Goal: Information Seeking & Learning: Learn about a topic

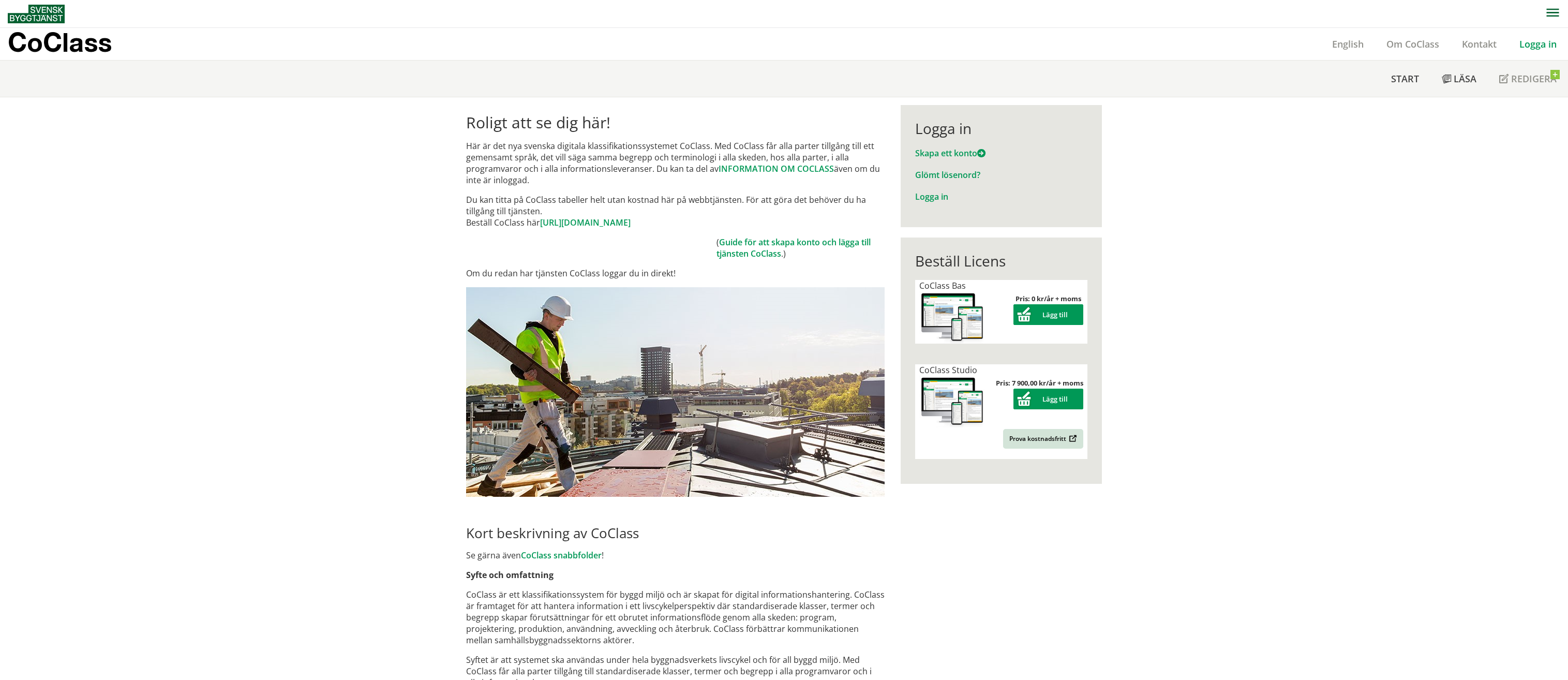
drag, startPoint x: 525, startPoint y: 147, endPoint x: 618, endPoint y: 190, distance: 102.5
click at [785, 196] on div "Roligt att se dig här! Här är det nya svenska digitala klassifikationssystemet …" at bounding box center [676, 649] width 435 height 1087
click at [582, 184] on p "Här är det nya svenska digitala klassifikationssystemet CoClass. Med CoClass få…" at bounding box center [676, 163] width 419 height 46
click at [588, 222] on link "https://www.byggtjanst.se/tjanster/coclass" at bounding box center [585, 222] width 91 height 12
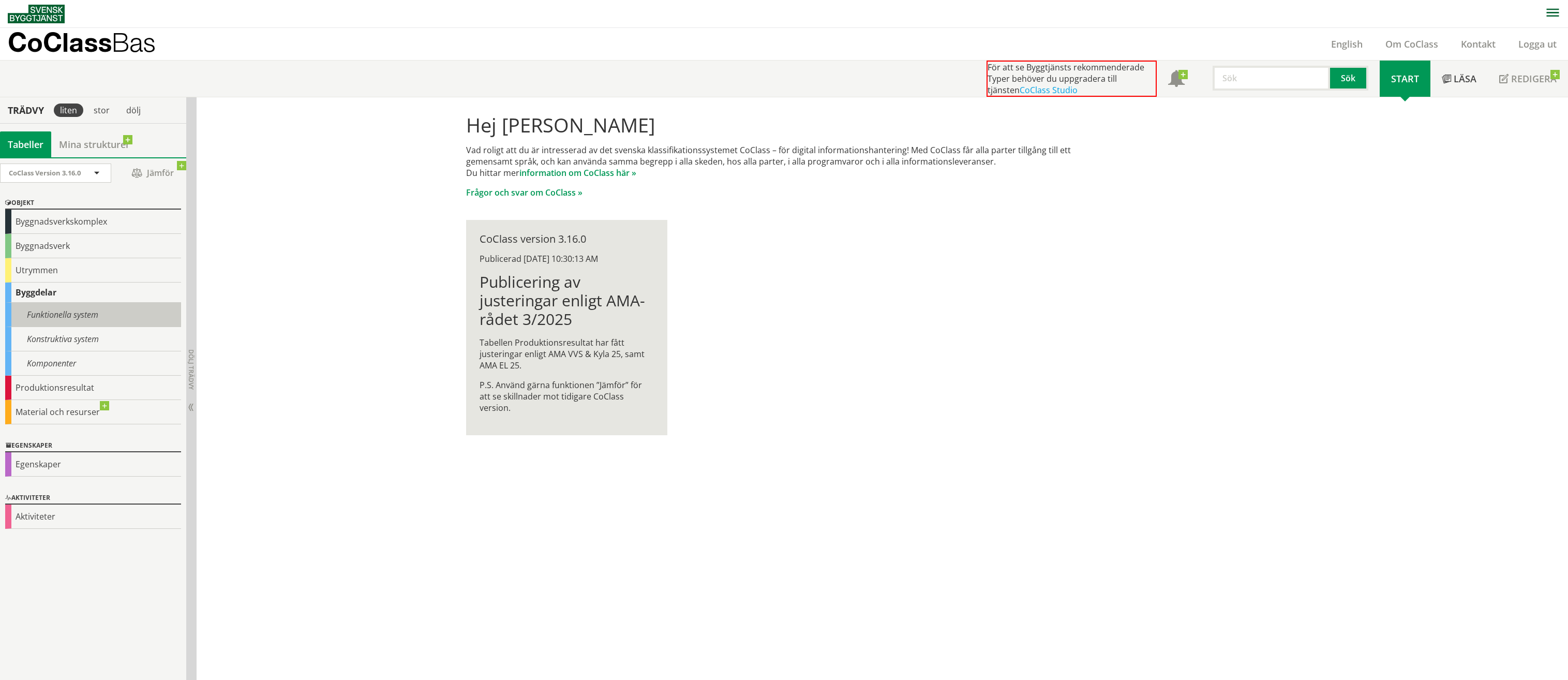
click at [121, 318] on div "Funktionella system" at bounding box center [93, 315] width 176 height 24
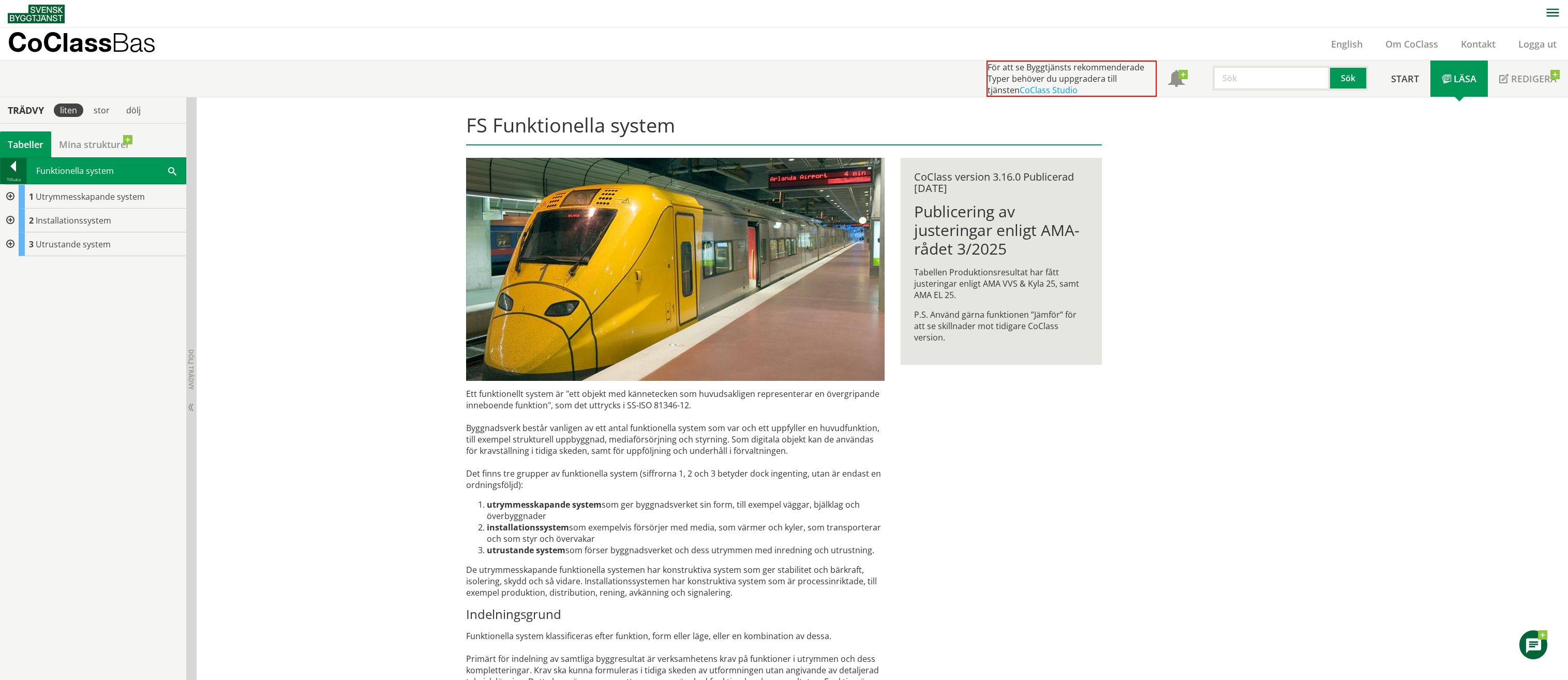
click at [12, 166] on div at bounding box center [13, 168] width 26 height 15
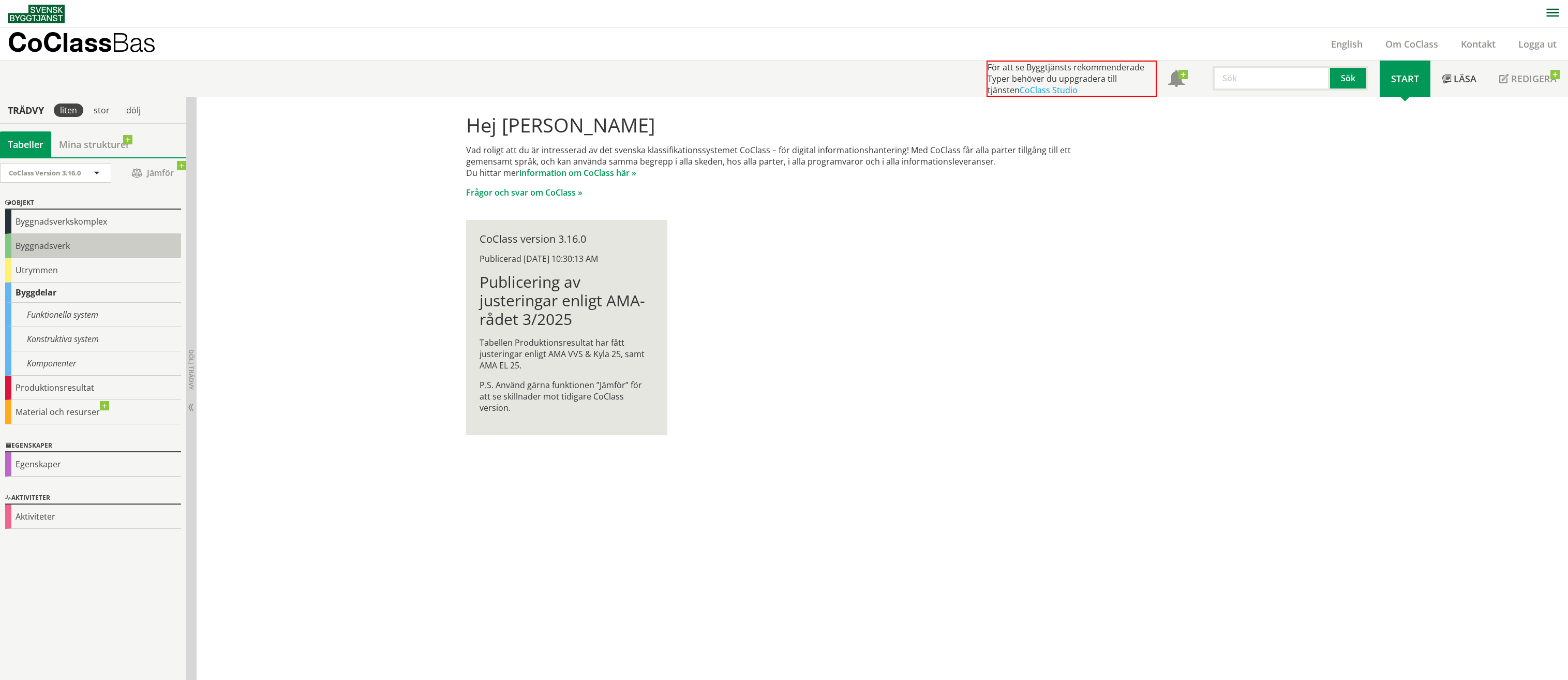
click at [40, 244] on div "Byggnadsverk" at bounding box center [93, 246] width 176 height 24
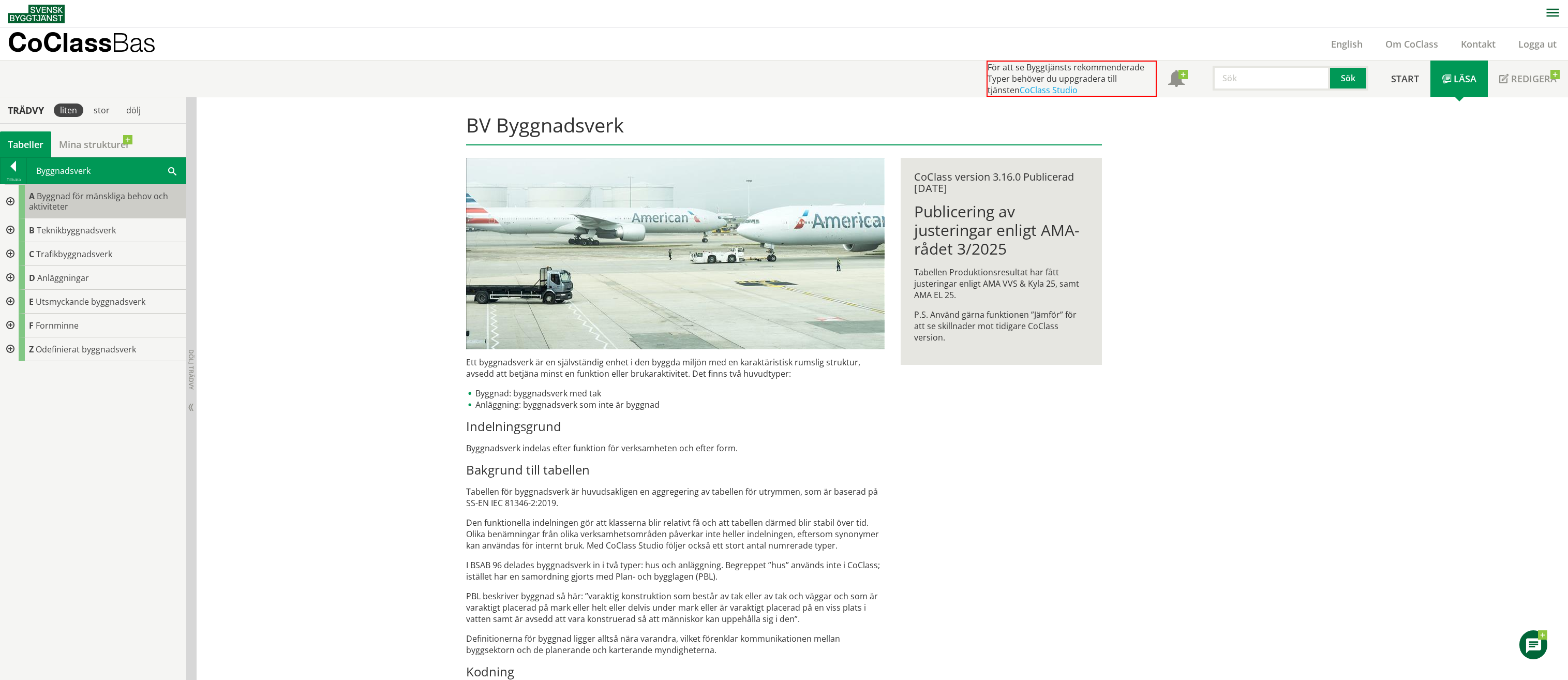
click at [79, 205] on div "A Byggnad för mänskliga behov och aktiviteter" at bounding box center [102, 201] width 167 height 33
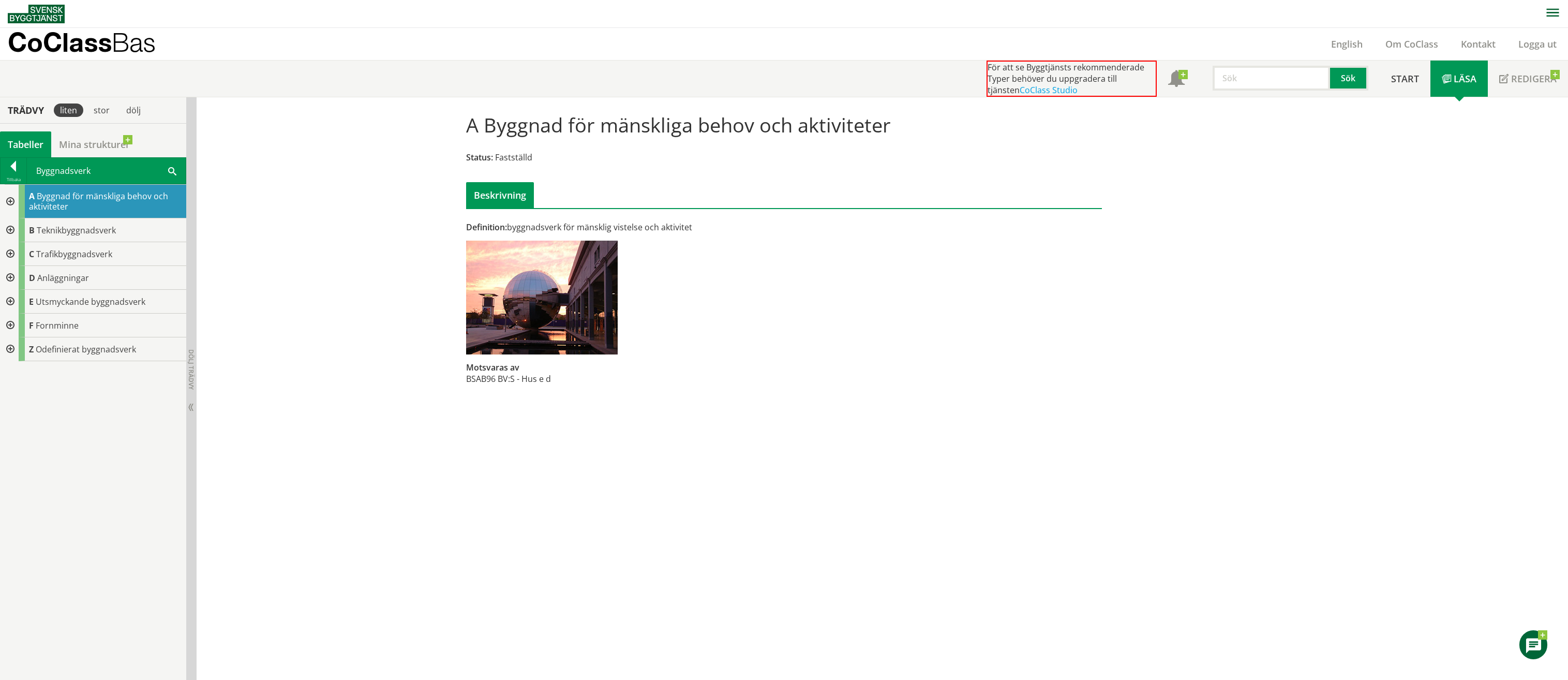
click at [543, 270] on img at bounding box center [542, 297] width 152 height 114
click at [586, 224] on div "Definition: byggnadsverk för mänsklig vistelse och aktivitet" at bounding box center [676, 227] width 419 height 12
click at [485, 190] on div "Beskrivning" at bounding box center [500, 195] width 68 height 26
click at [15, 170] on div at bounding box center [13, 168] width 26 height 15
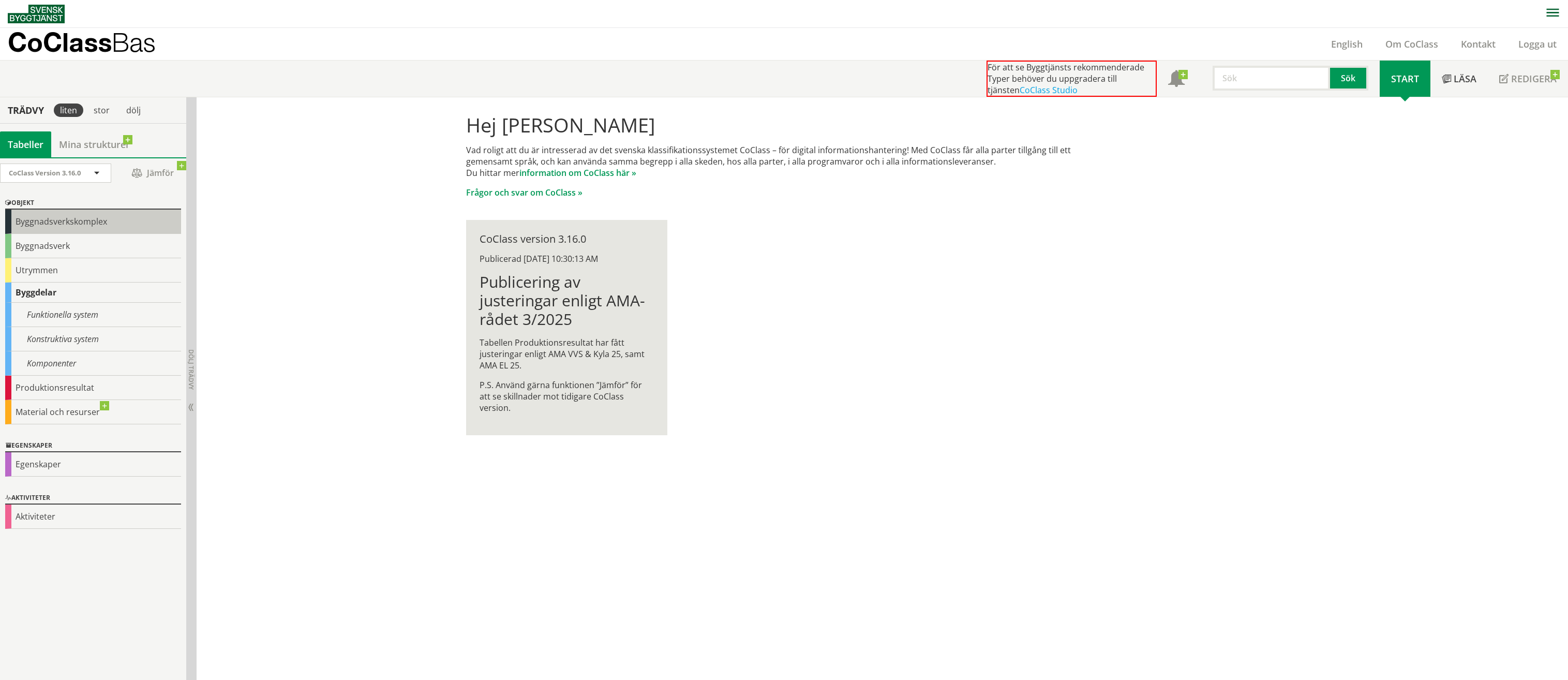
click at [82, 230] on div "Byggnadsverkskomplex" at bounding box center [93, 222] width 176 height 24
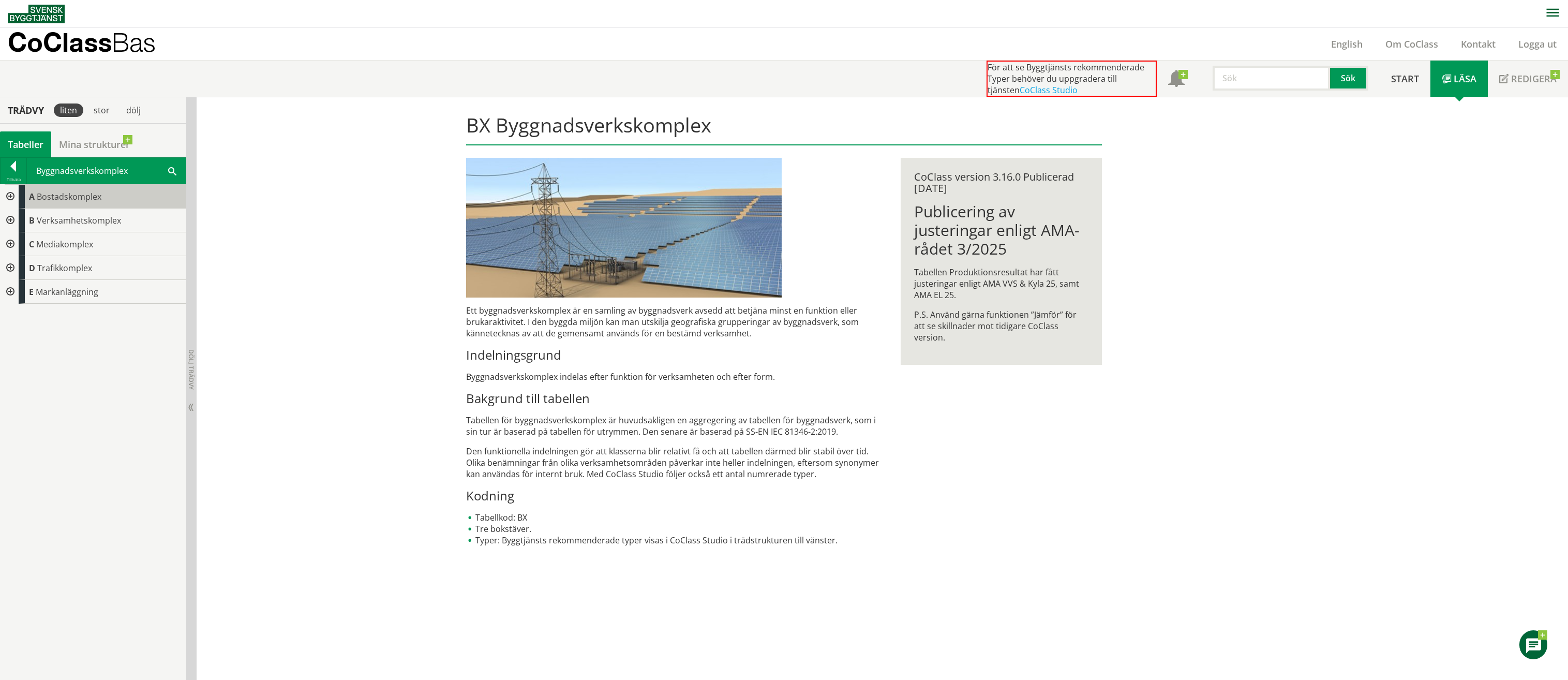
click at [68, 194] on span "Bostadskomplex" at bounding box center [69, 197] width 65 height 12
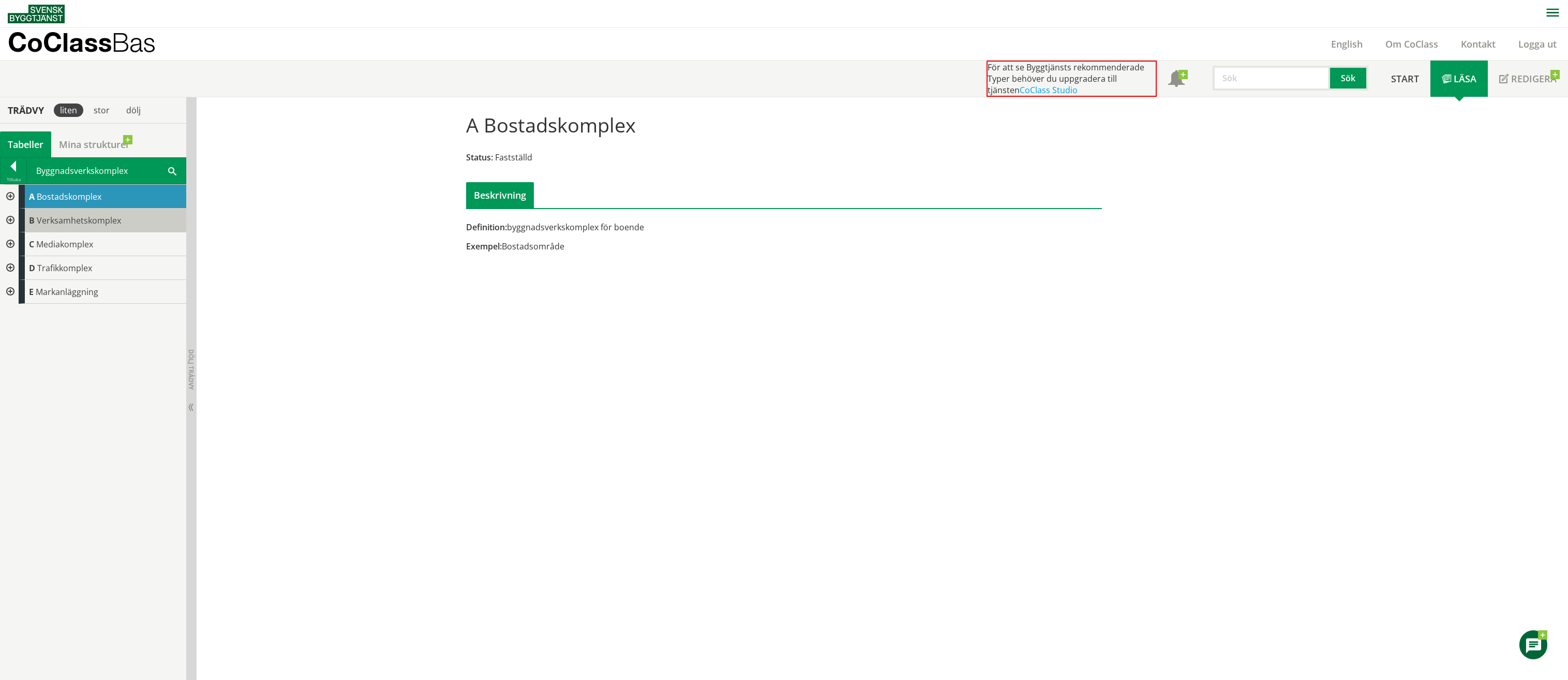
click at [85, 226] on div "B Verksamhetskomplex" at bounding box center [102, 220] width 167 height 24
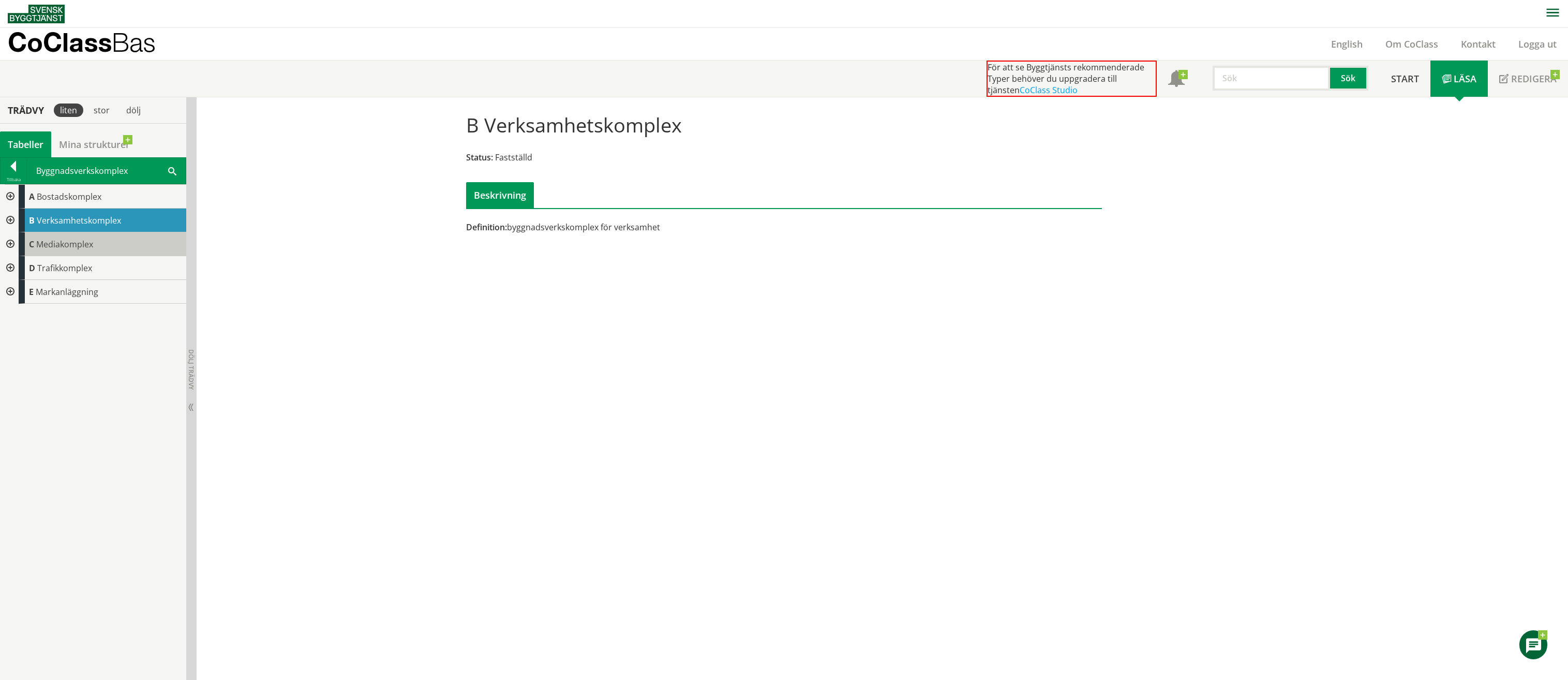
click at [83, 250] on div "C Mediakomplex" at bounding box center [102, 244] width 167 height 24
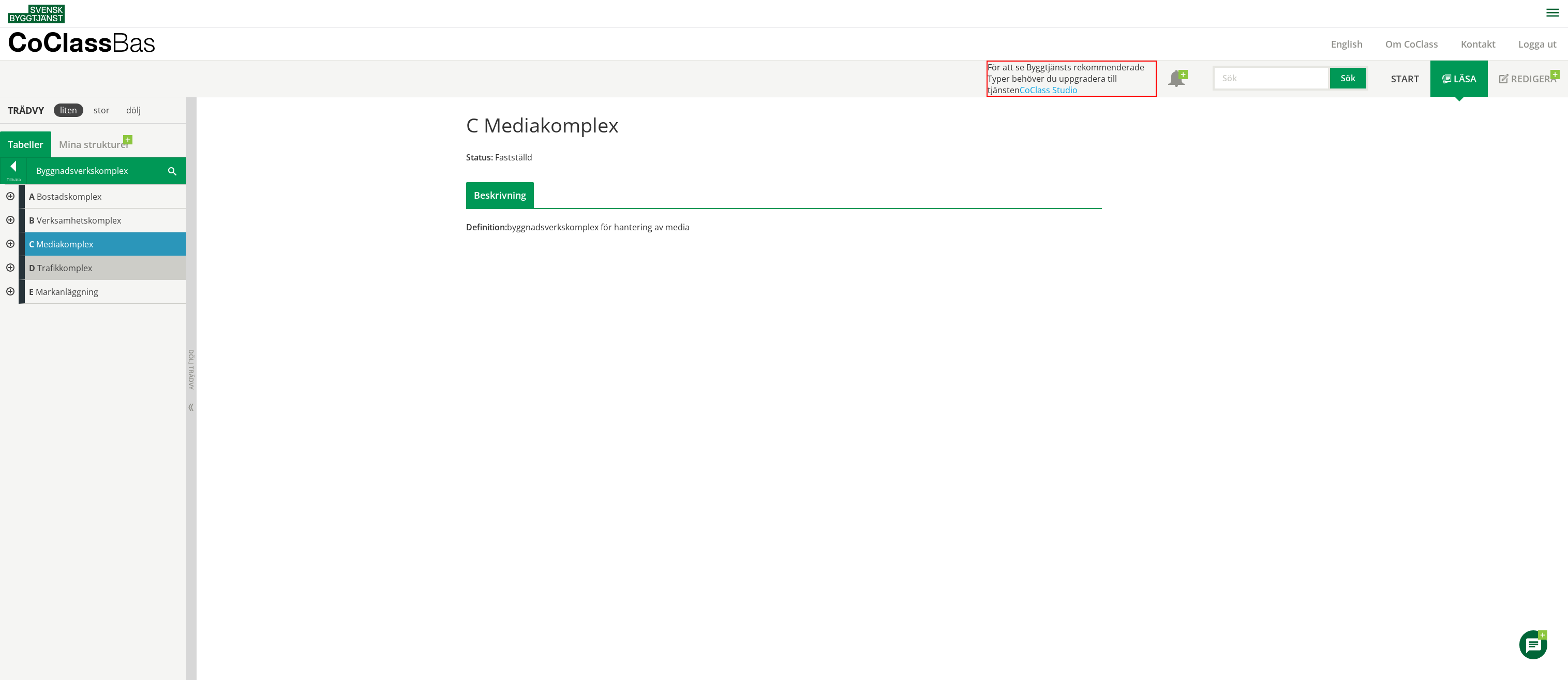
click at [80, 273] on span "Trafikkomplex" at bounding box center [65, 268] width 55 height 12
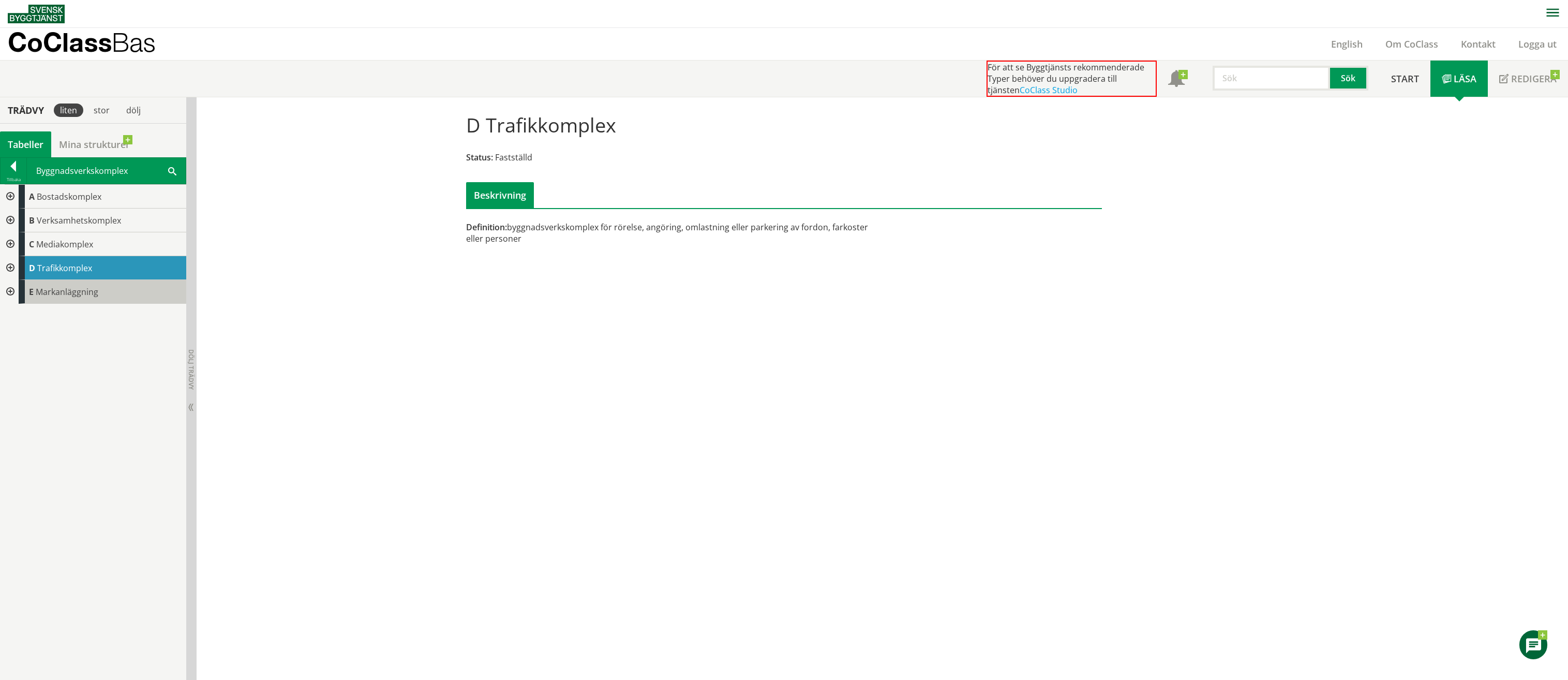
click at [77, 295] on span "Markanläggning" at bounding box center [67, 292] width 63 height 12
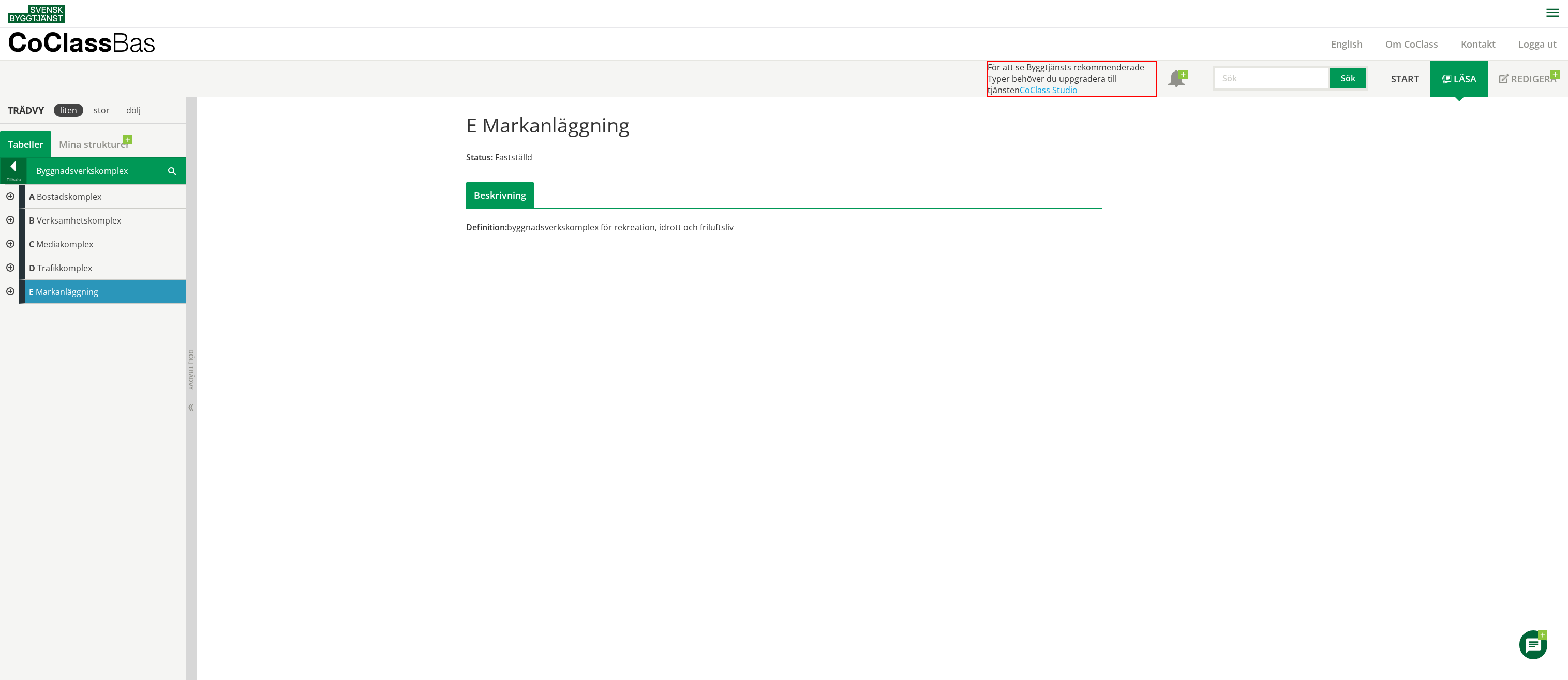
click at [8, 170] on div at bounding box center [13, 168] width 26 height 15
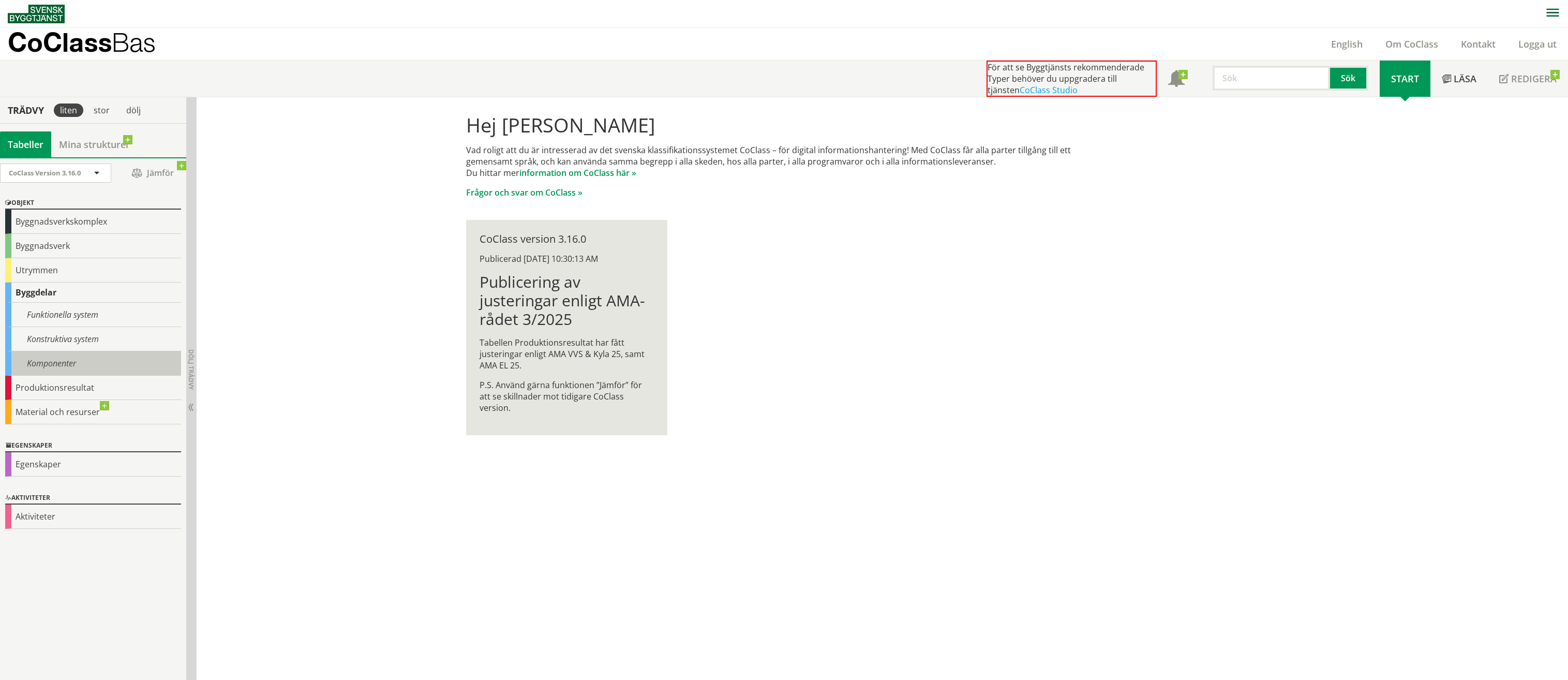
click at [60, 367] on div "Komponenter" at bounding box center [93, 363] width 176 height 24
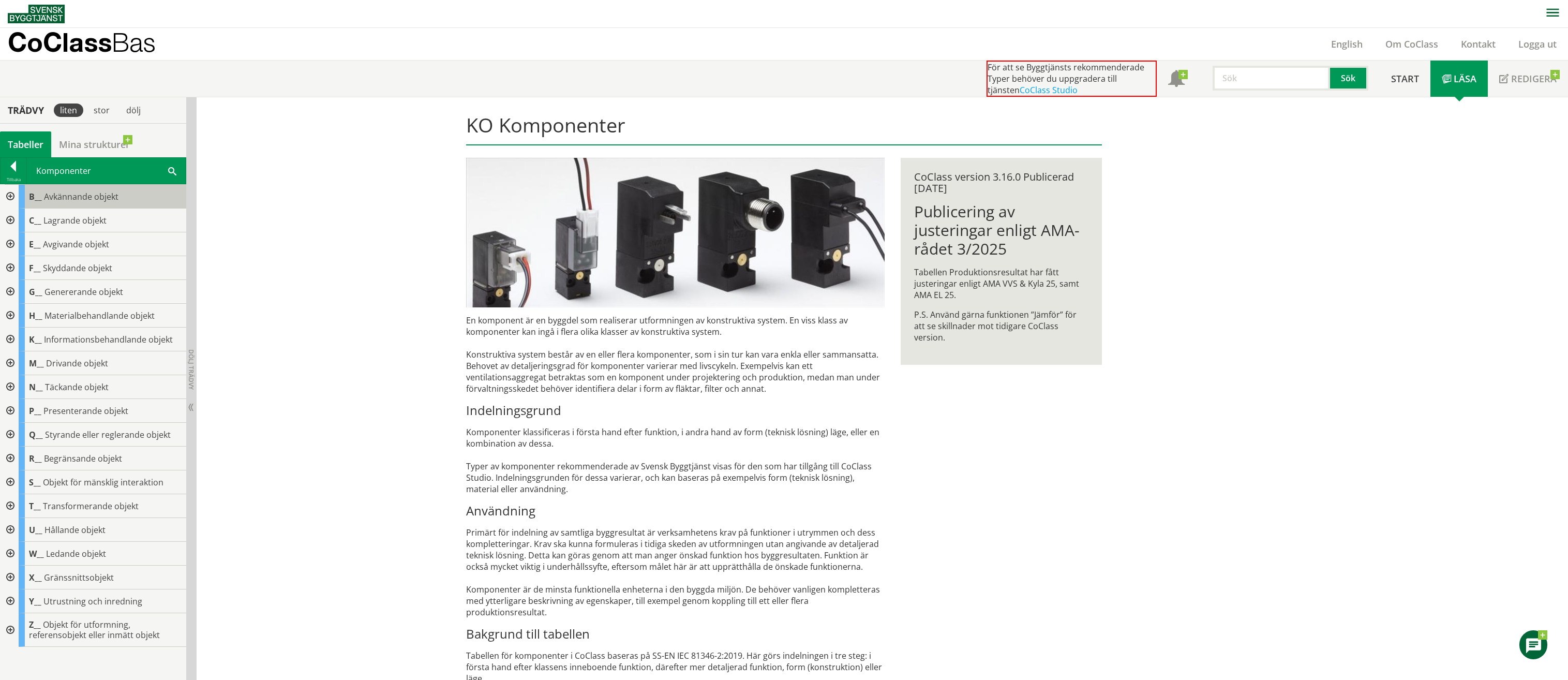
click at [91, 199] on span "Avkännande objekt" at bounding box center [81, 197] width 74 height 12
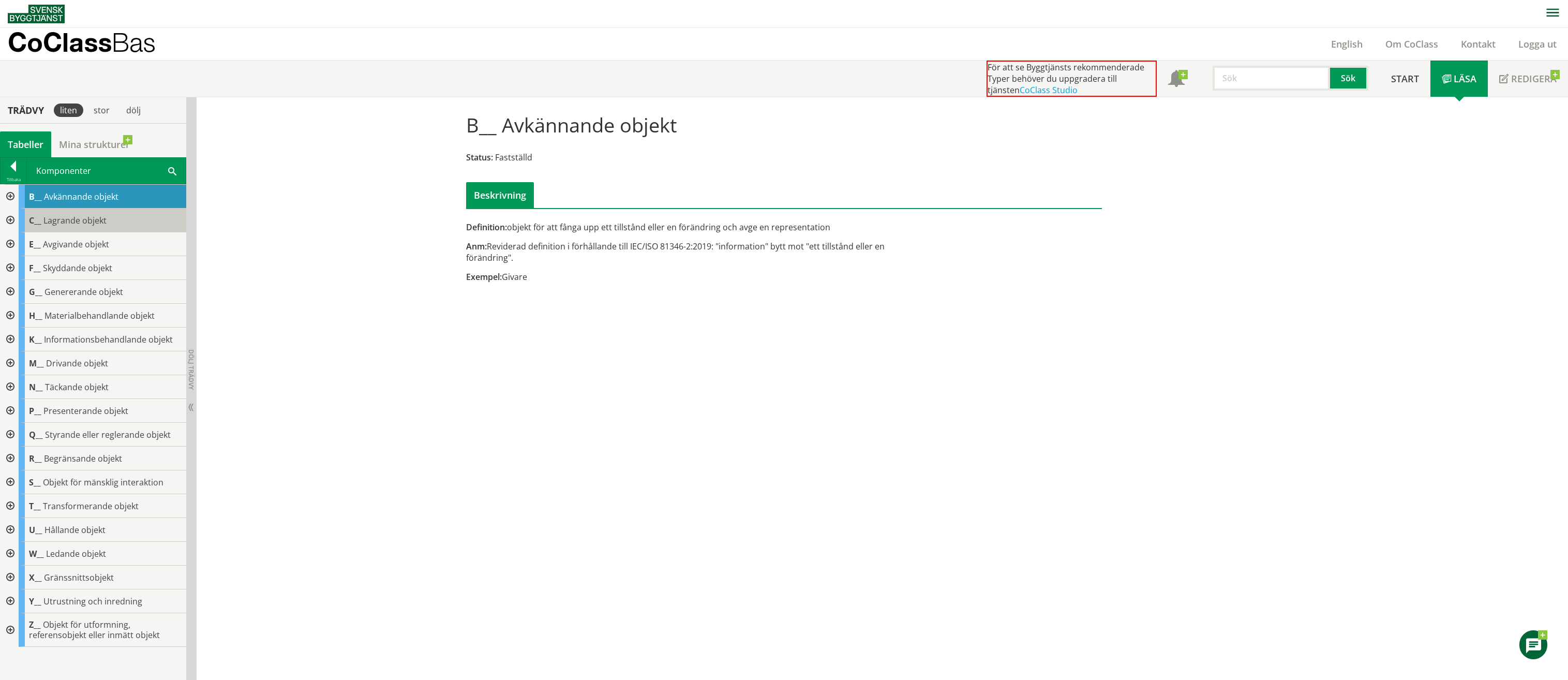
click at [88, 228] on div "C__ Lagrande objekt" at bounding box center [102, 220] width 167 height 24
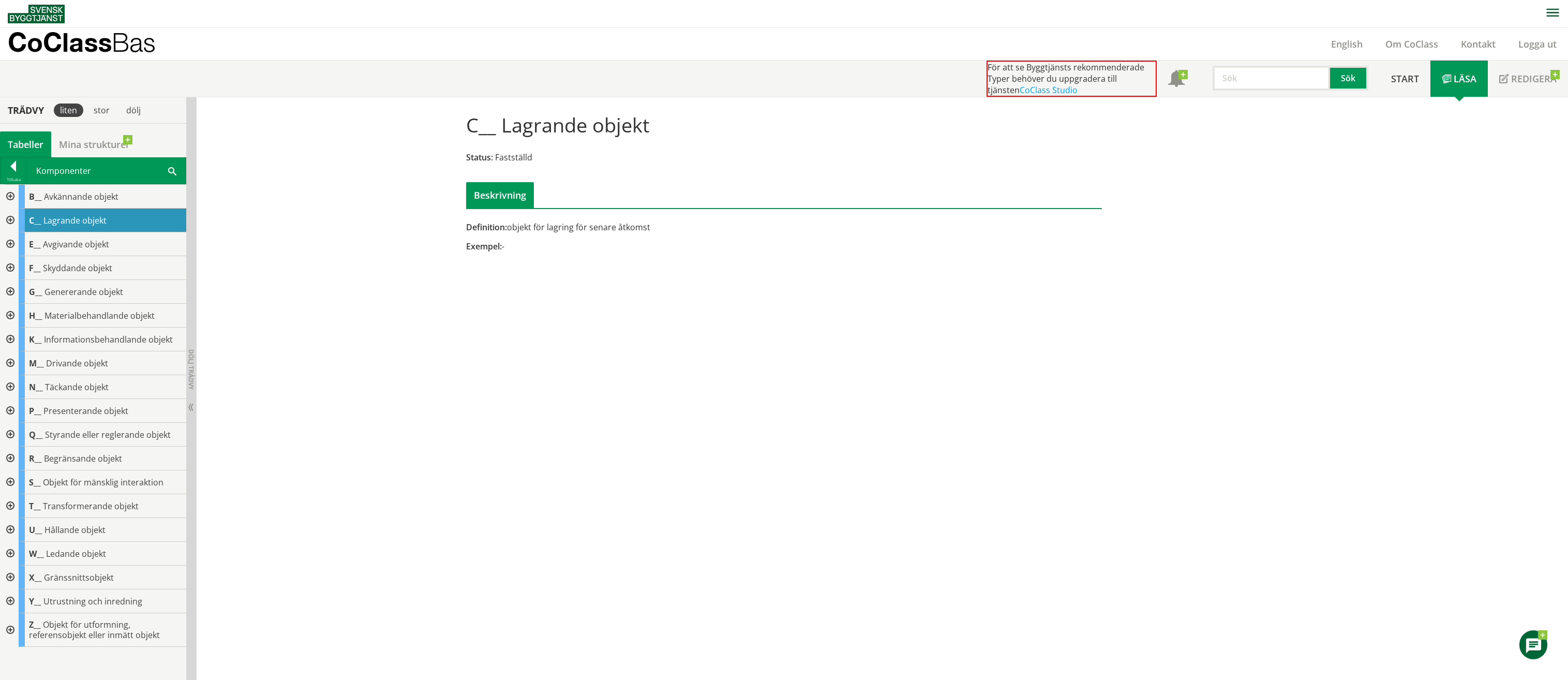
click at [12, 221] on div at bounding box center [9, 220] width 19 height 24
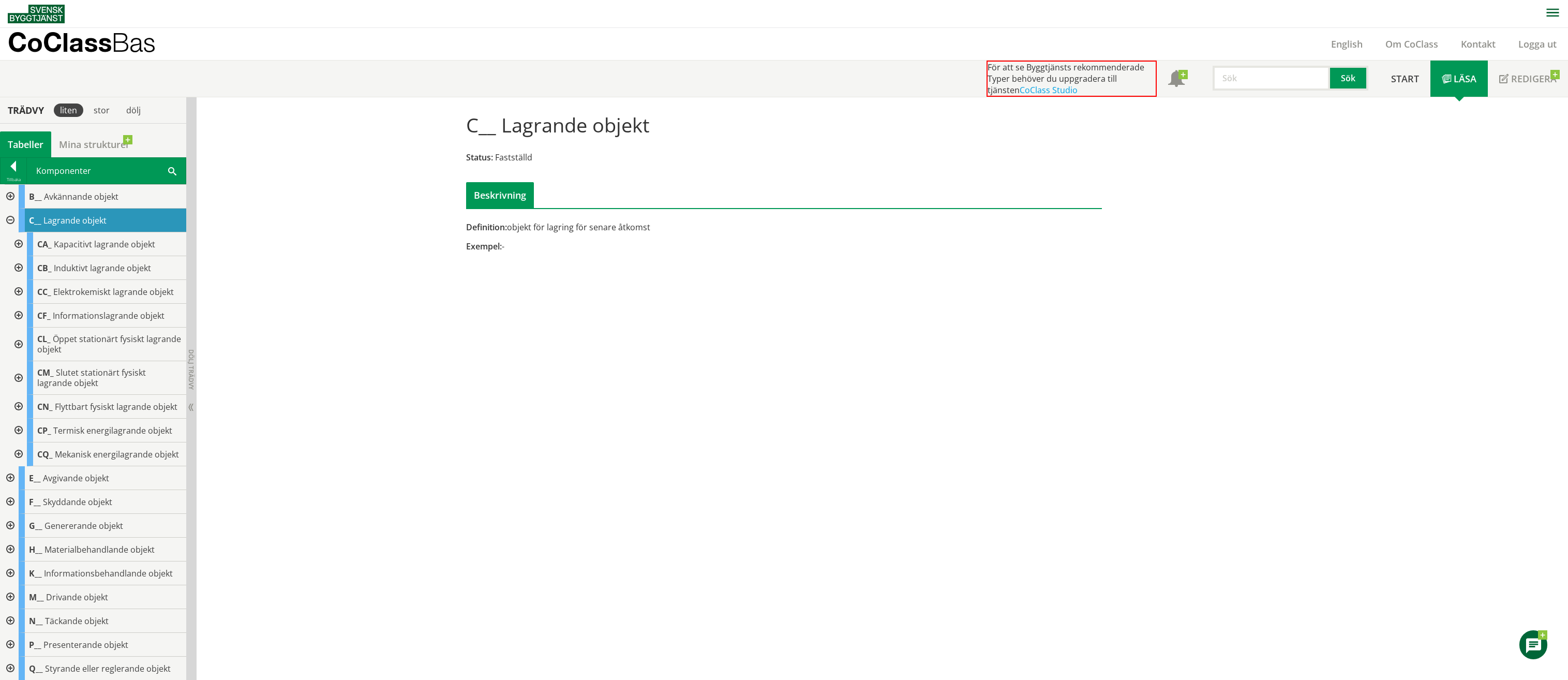
click at [9, 220] on div at bounding box center [9, 220] width 19 height 24
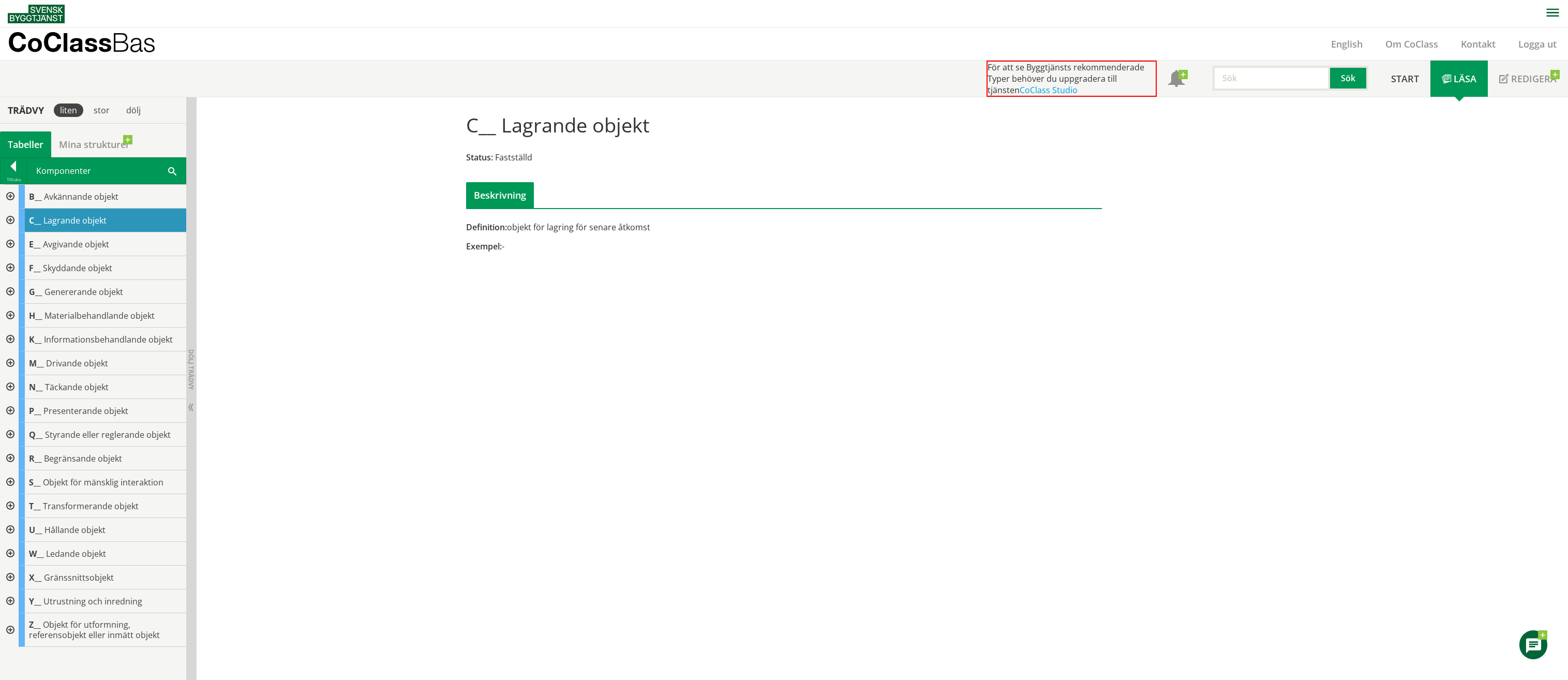
click at [12, 196] on div at bounding box center [9, 196] width 19 height 24
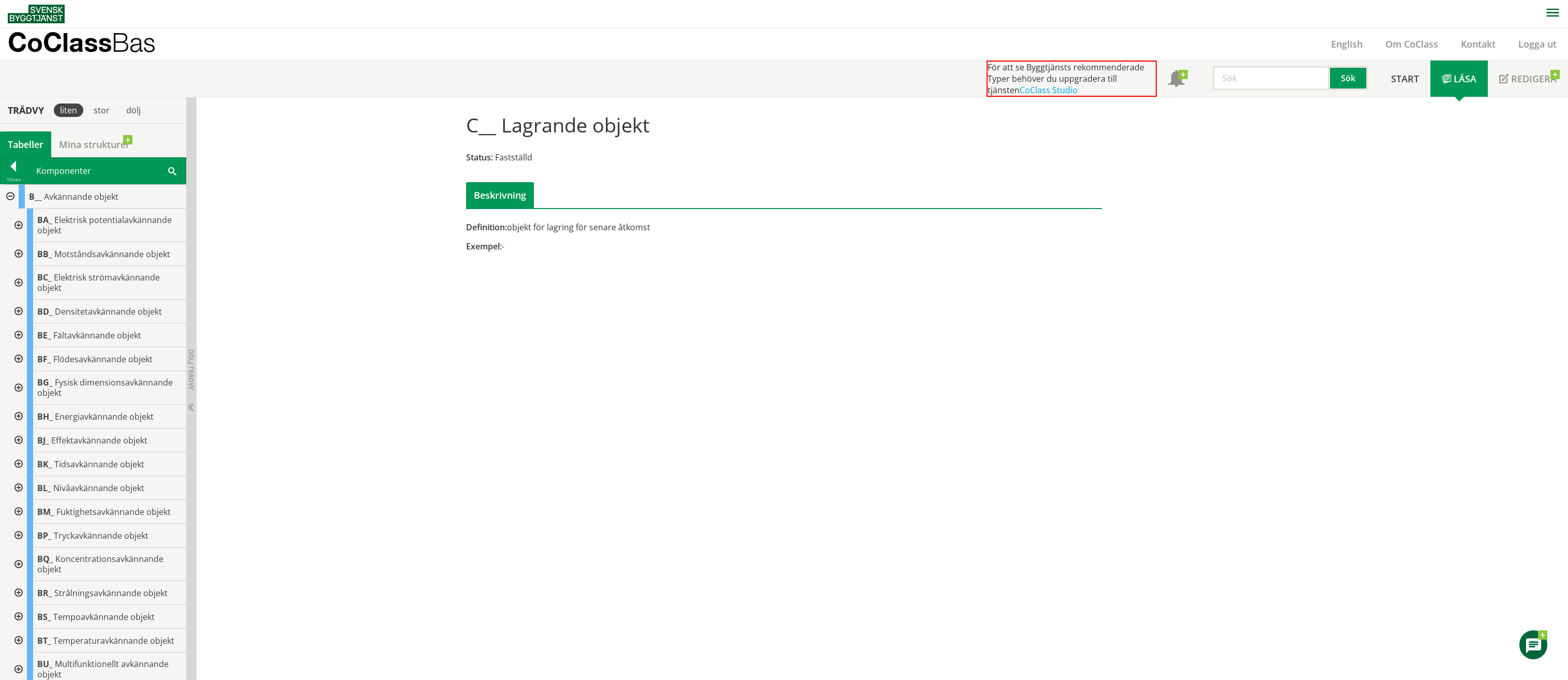
click at [9, 195] on div at bounding box center [9, 196] width 19 height 24
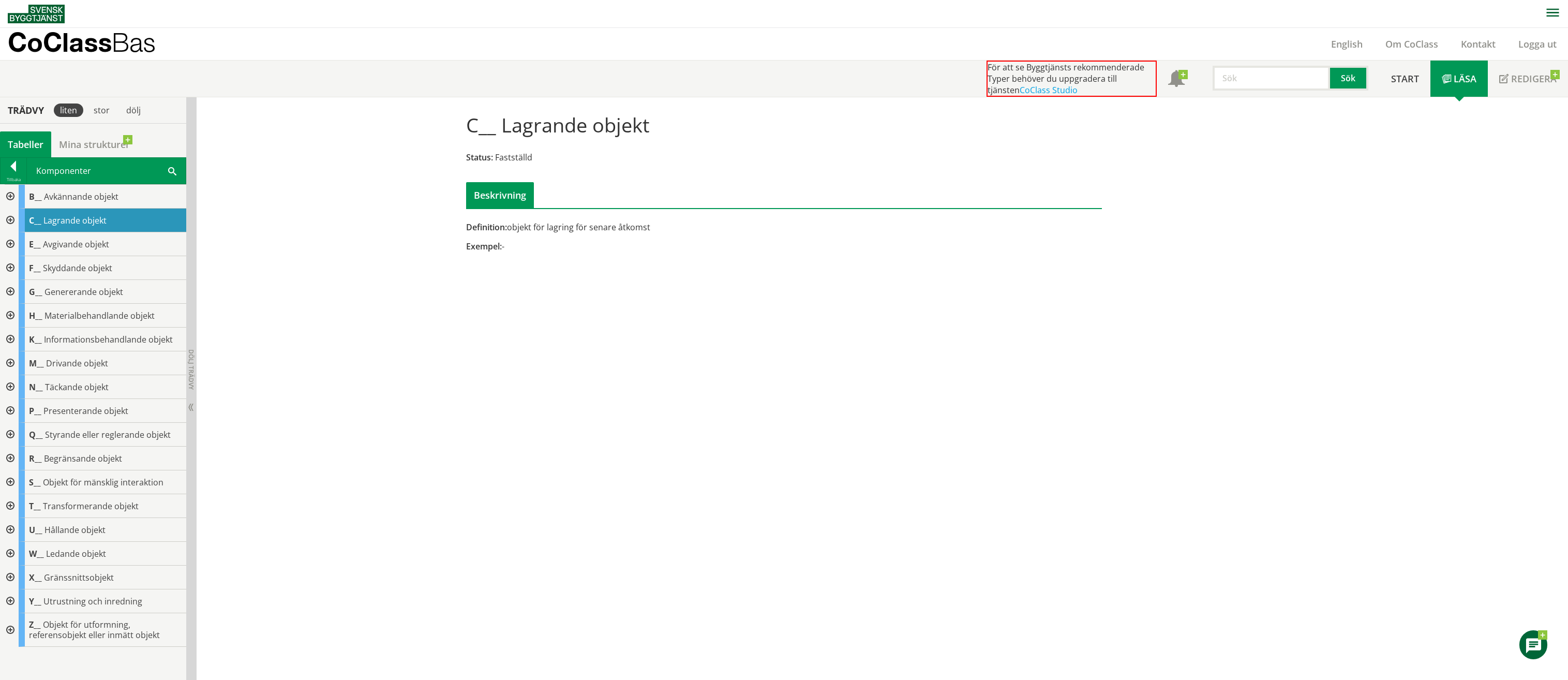
click at [9, 337] on div at bounding box center [9, 339] width 19 height 24
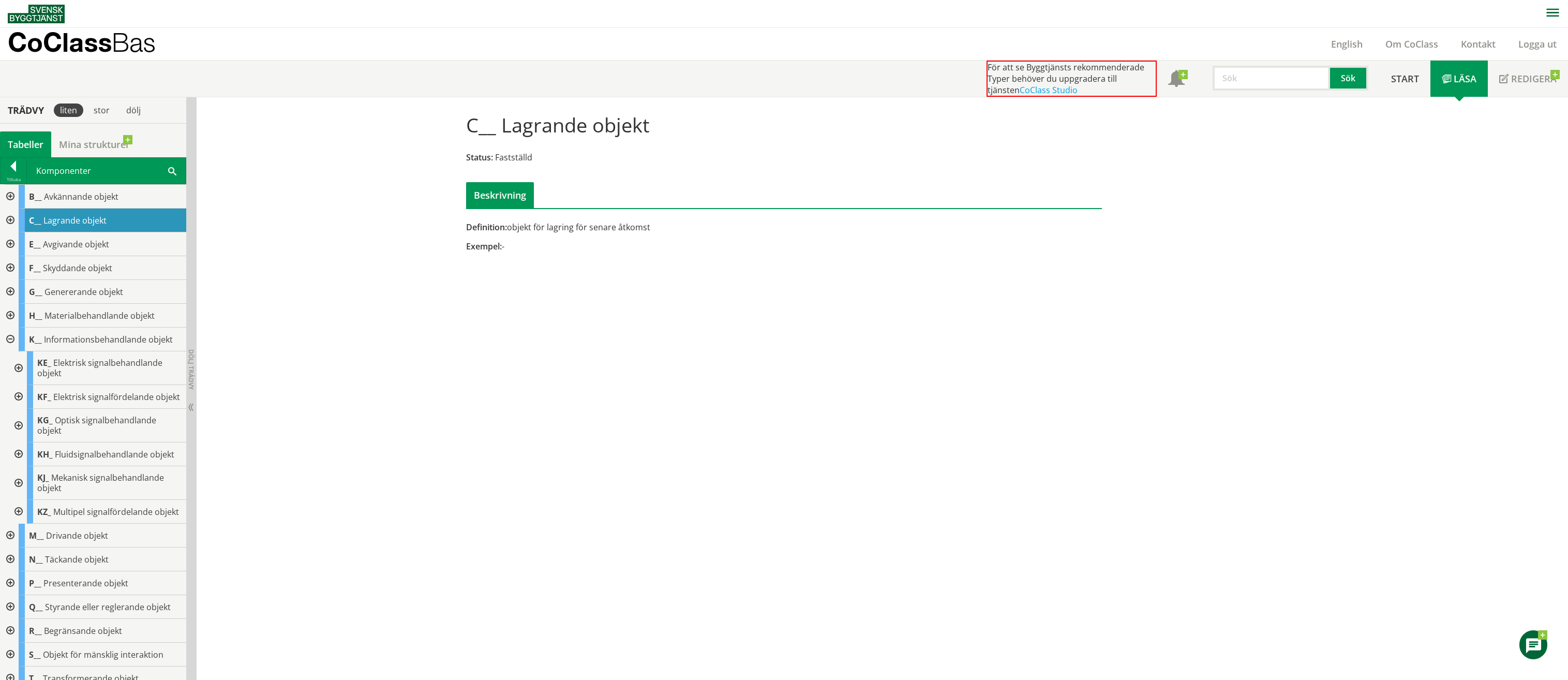
click at [11, 342] on div at bounding box center [9, 339] width 19 height 24
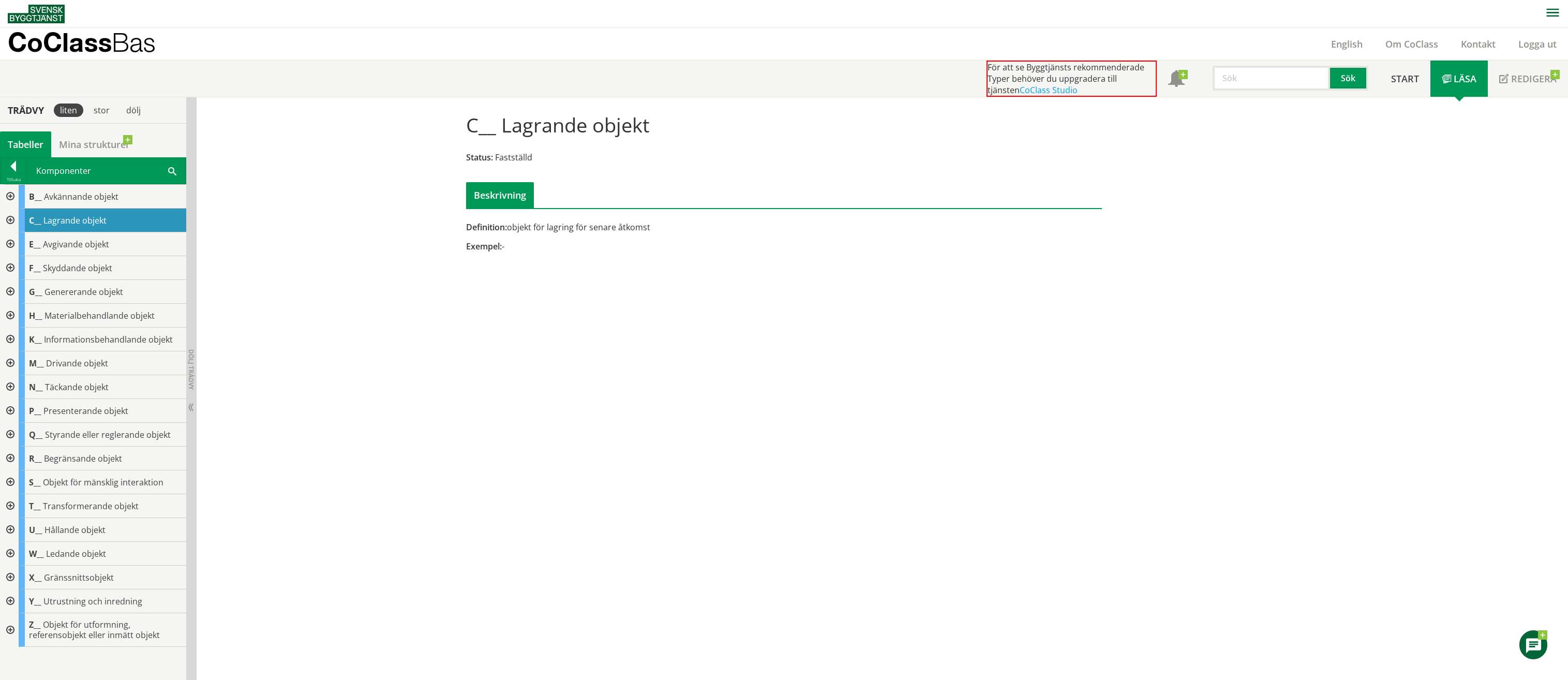
click at [10, 525] on div at bounding box center [9, 530] width 19 height 24
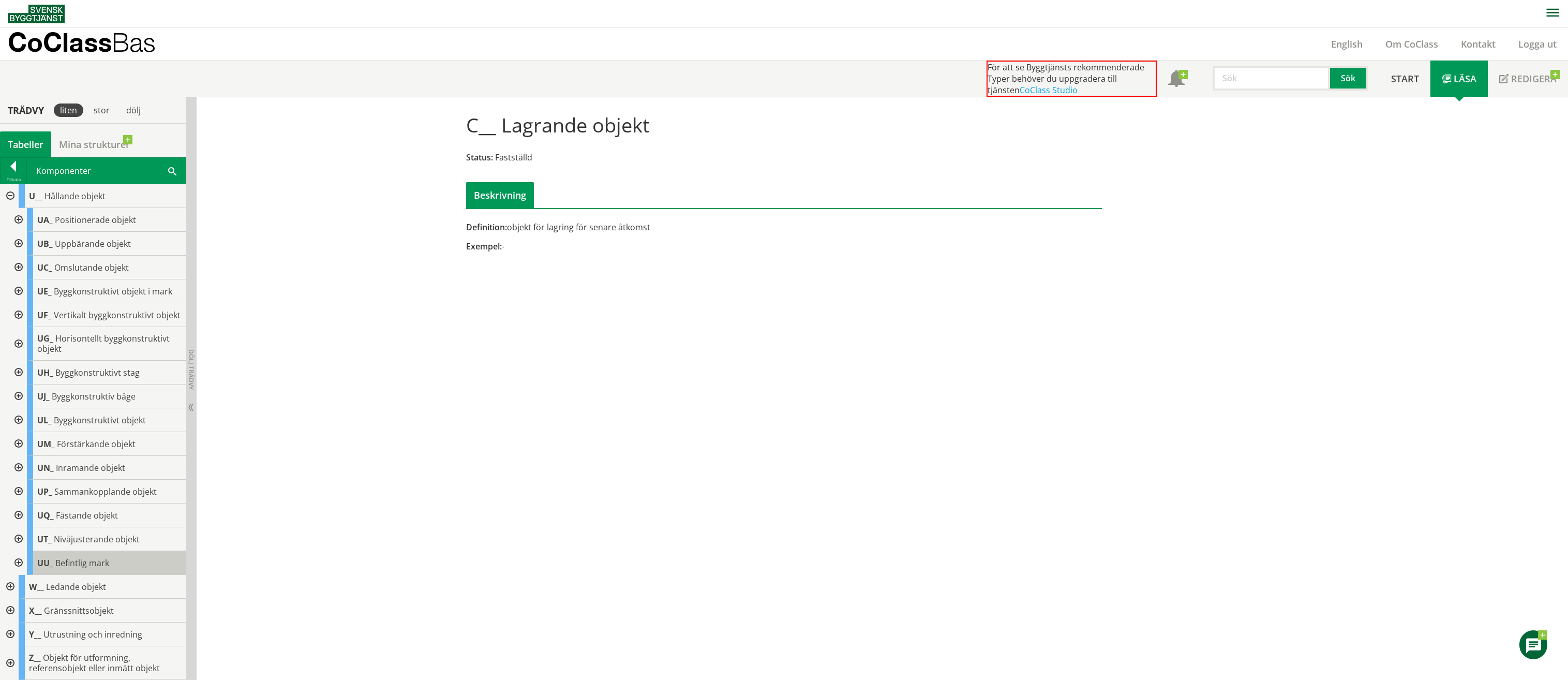
scroll to position [343, 0]
click at [23, 563] on div at bounding box center [18, 563] width 19 height 24
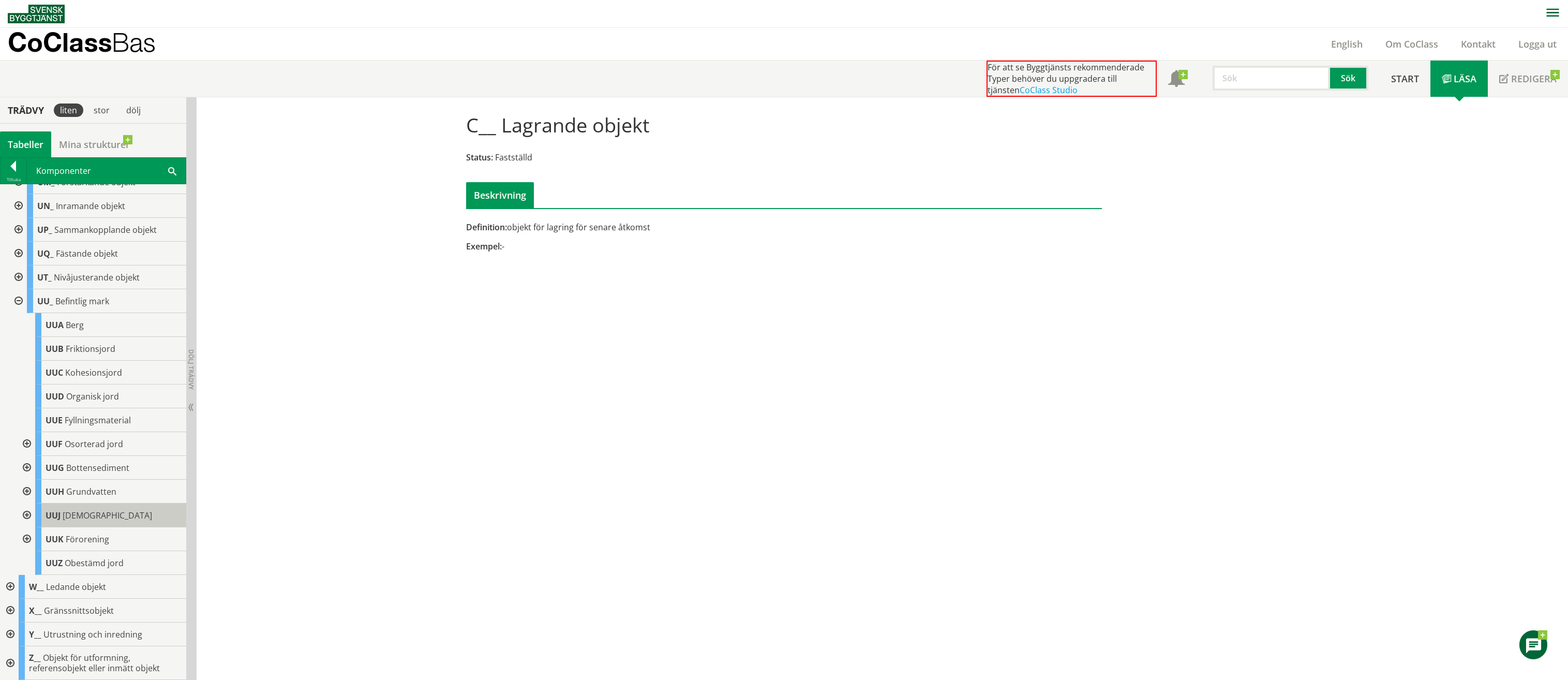
scroll to position [602, 0]
click at [71, 331] on span "Berg" at bounding box center [75, 324] width 18 height 12
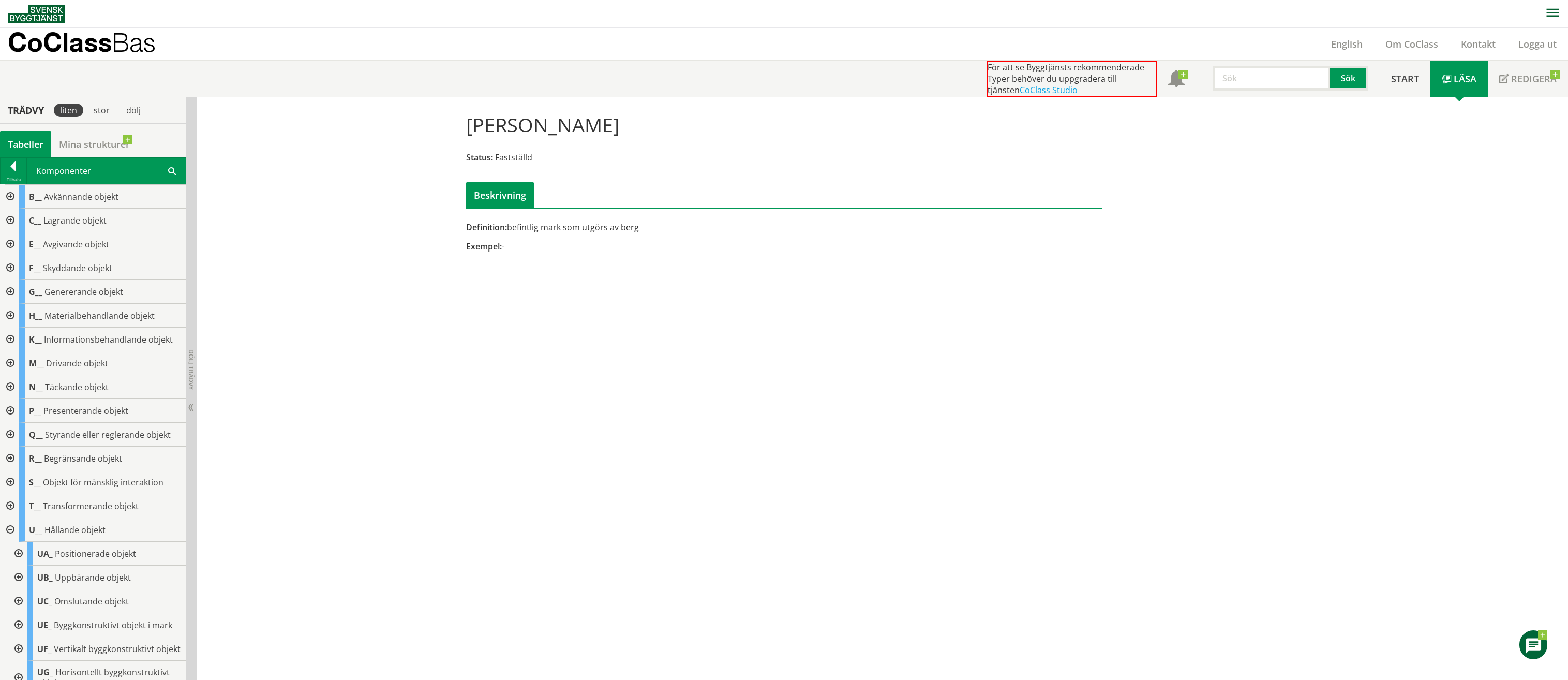
click at [26, 142] on div "Tabeller" at bounding box center [26, 144] width 51 height 26
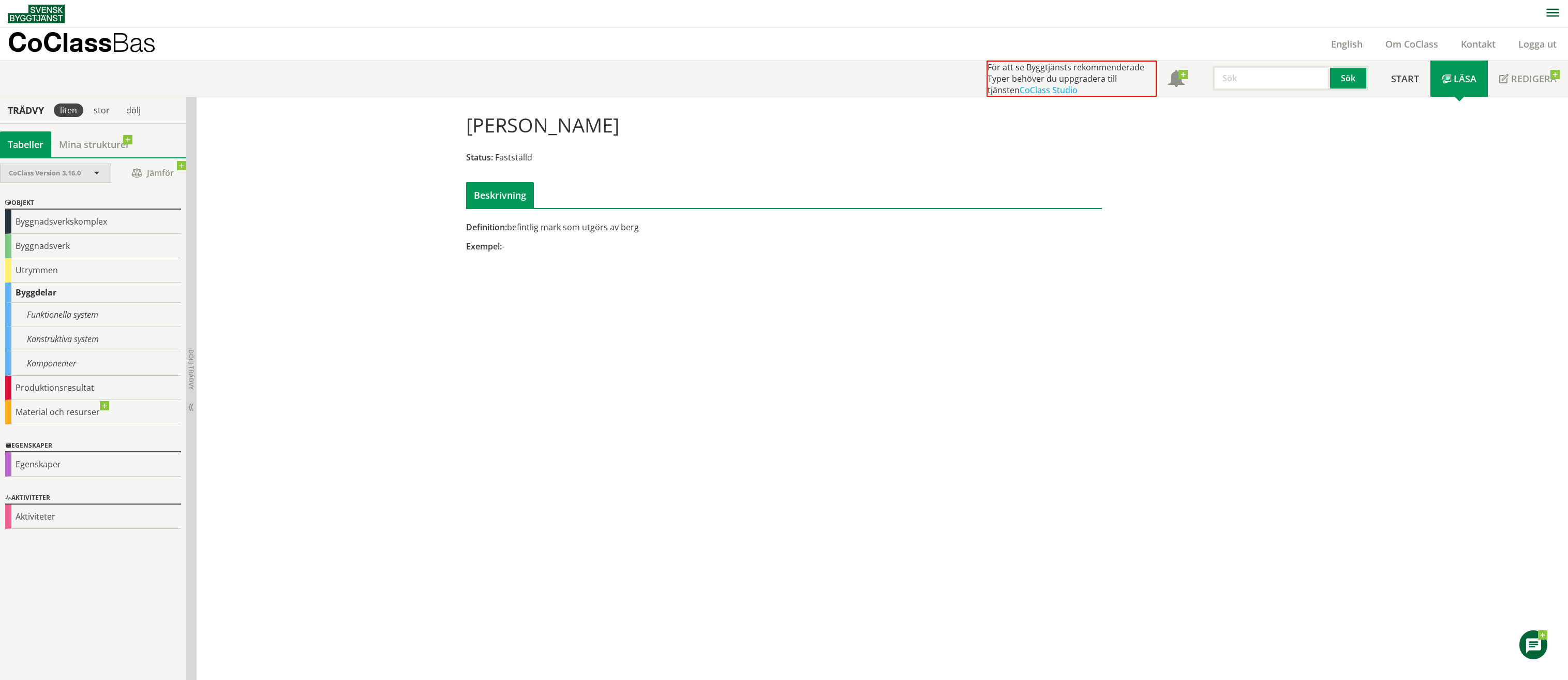
click at [100, 174] on span at bounding box center [96, 174] width 9 height 9
click at [57, 468] on div "Egenskaper" at bounding box center [93, 464] width 176 height 24
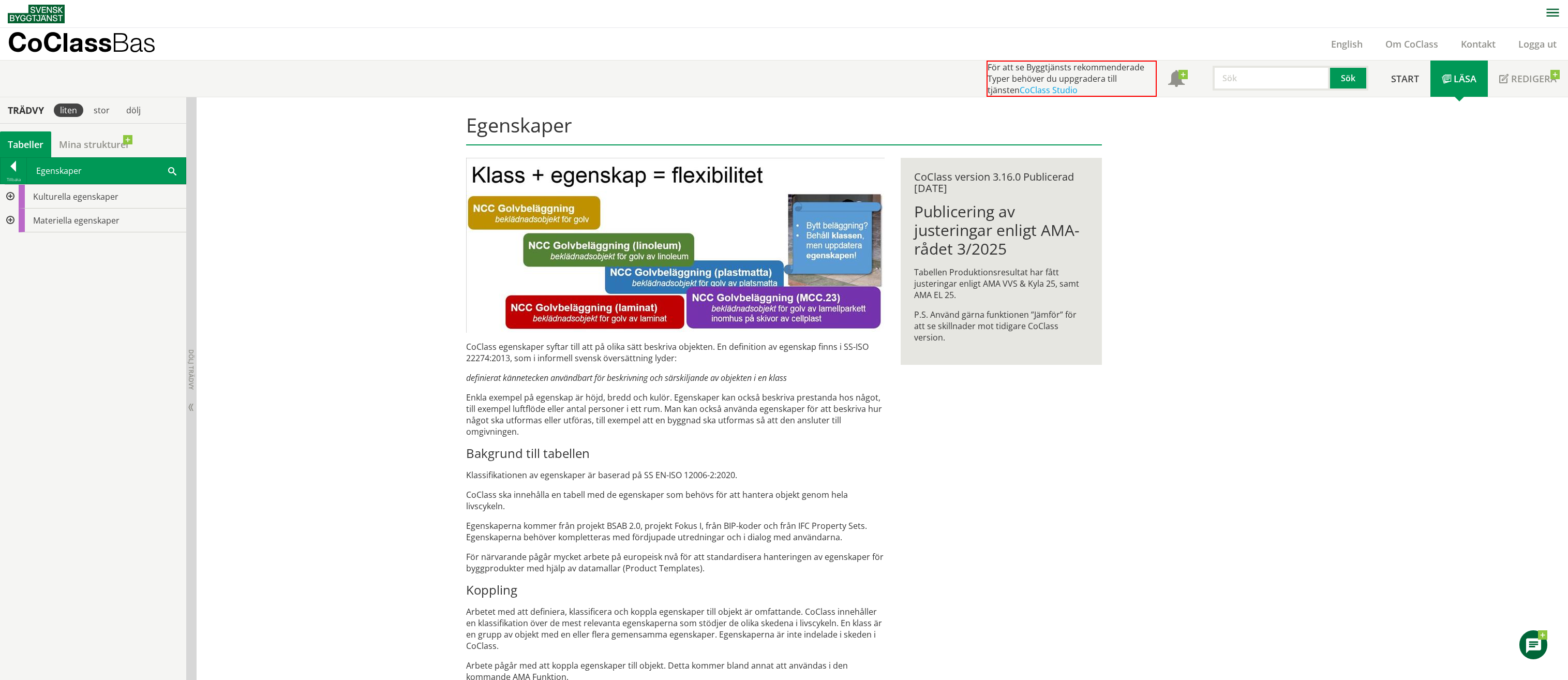
drag, startPoint x: 572, startPoint y: 376, endPoint x: 759, endPoint y: 385, distance: 187.2
click at [759, 385] on div "CoClass egenskaper syftar till att på olika sätt beskriva objekten. En definiti…" at bounding box center [676, 652] width 419 height 622
click at [15, 216] on div at bounding box center [9, 220] width 19 height 24
click at [18, 245] on div at bounding box center [18, 244] width 19 height 24
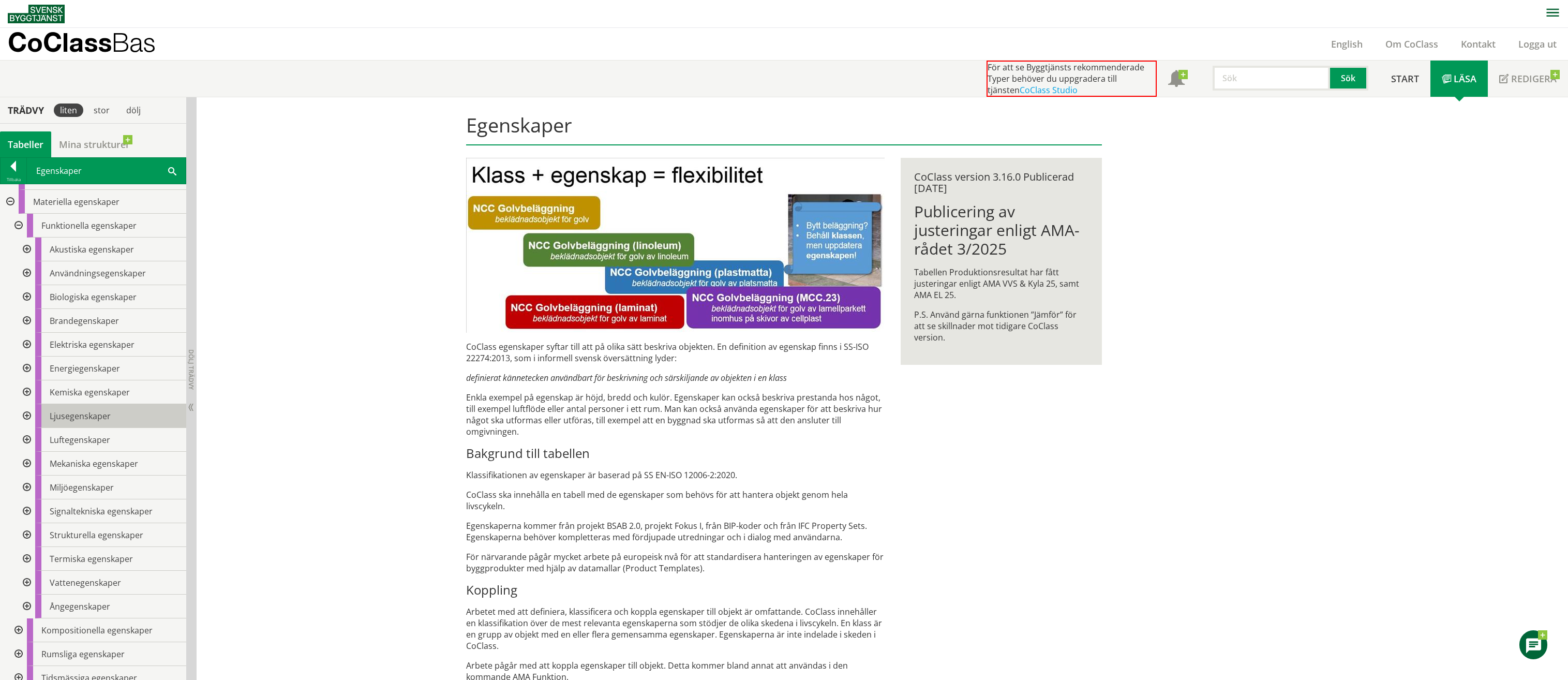
scroll to position [29, 0]
click at [29, 311] on div at bounding box center [26, 310] width 19 height 24
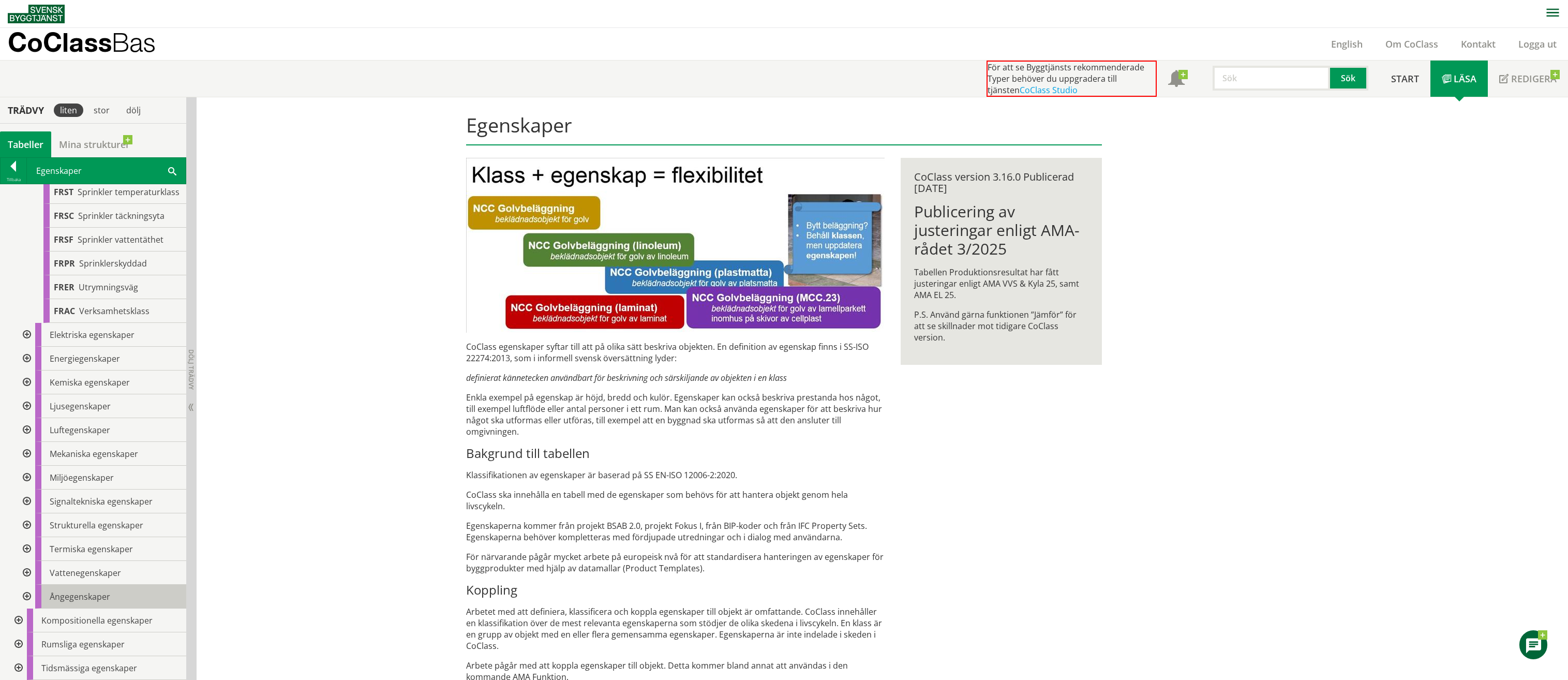
scroll to position [510, 0]
click at [19, 620] on div at bounding box center [18, 620] width 19 height 24
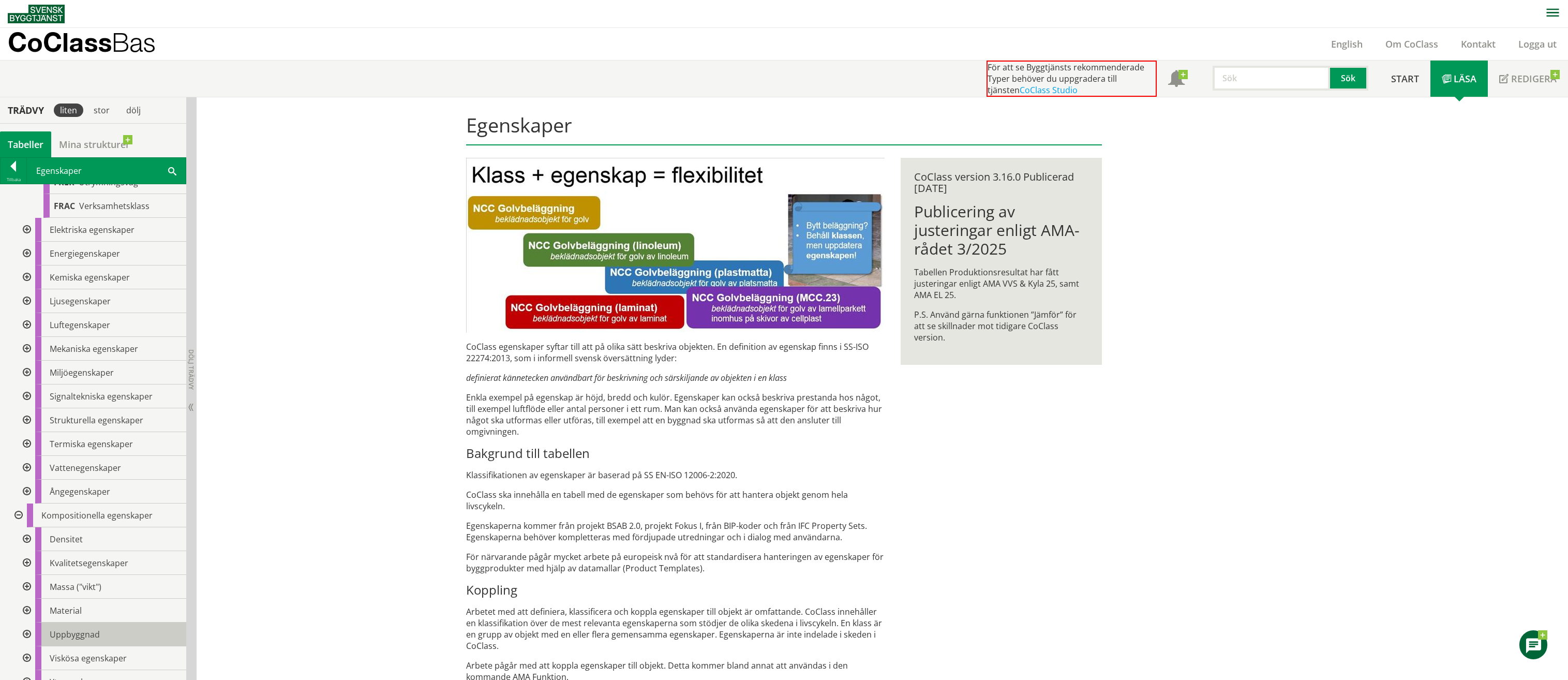
scroll to position [677, 0]
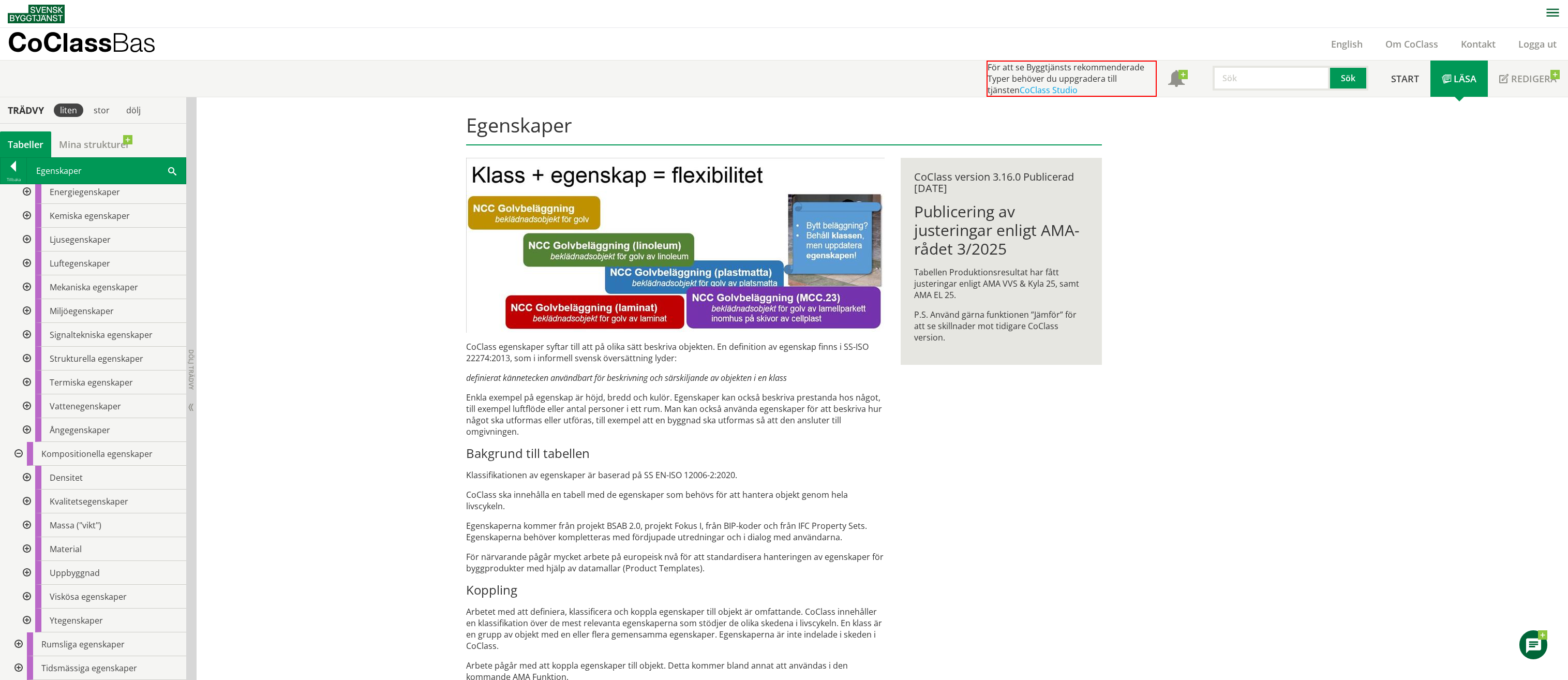
click at [19, 642] on div at bounding box center [18, 644] width 19 height 24
click at [29, 552] on div at bounding box center [26, 549] width 19 height 24
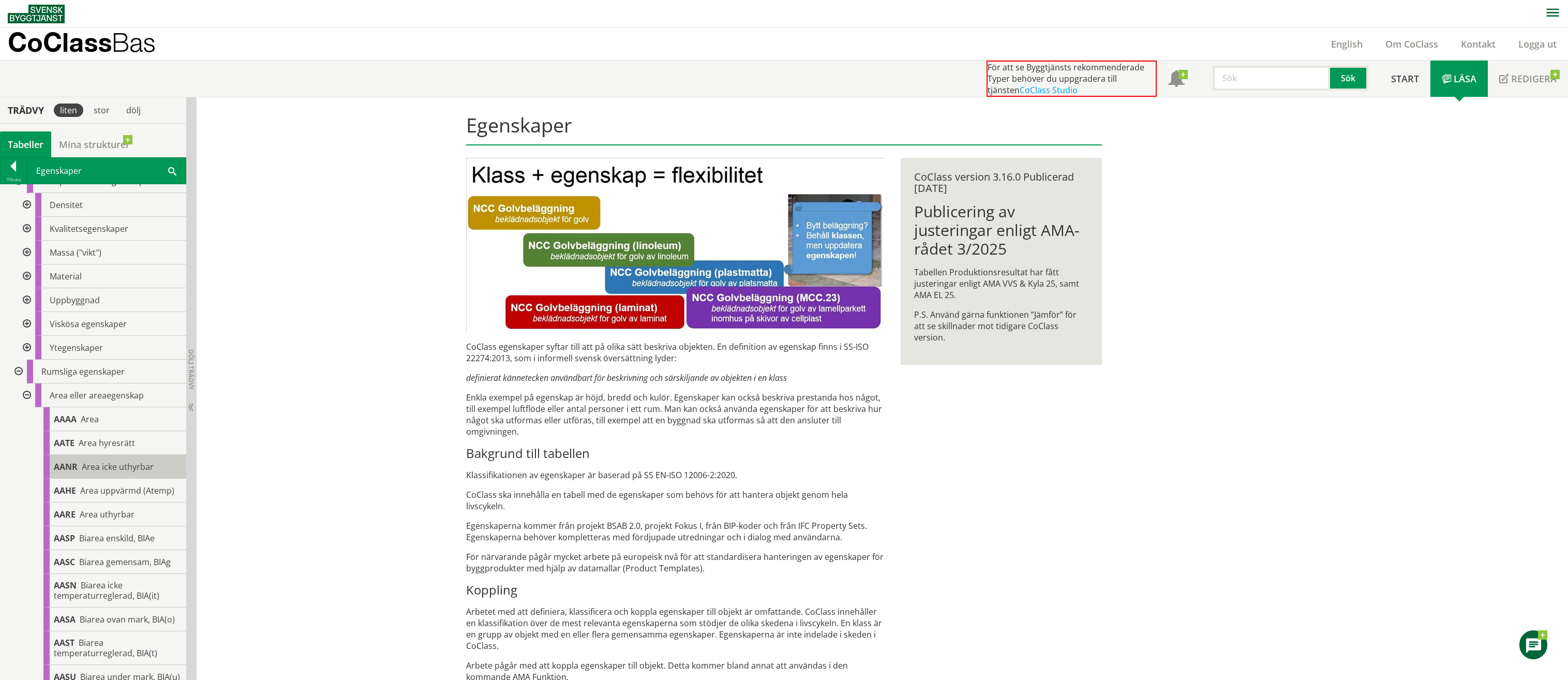
scroll to position [951, 0]
click at [152, 475] on span "Area uppvärmd (Atemp)" at bounding box center [127, 469] width 94 height 12
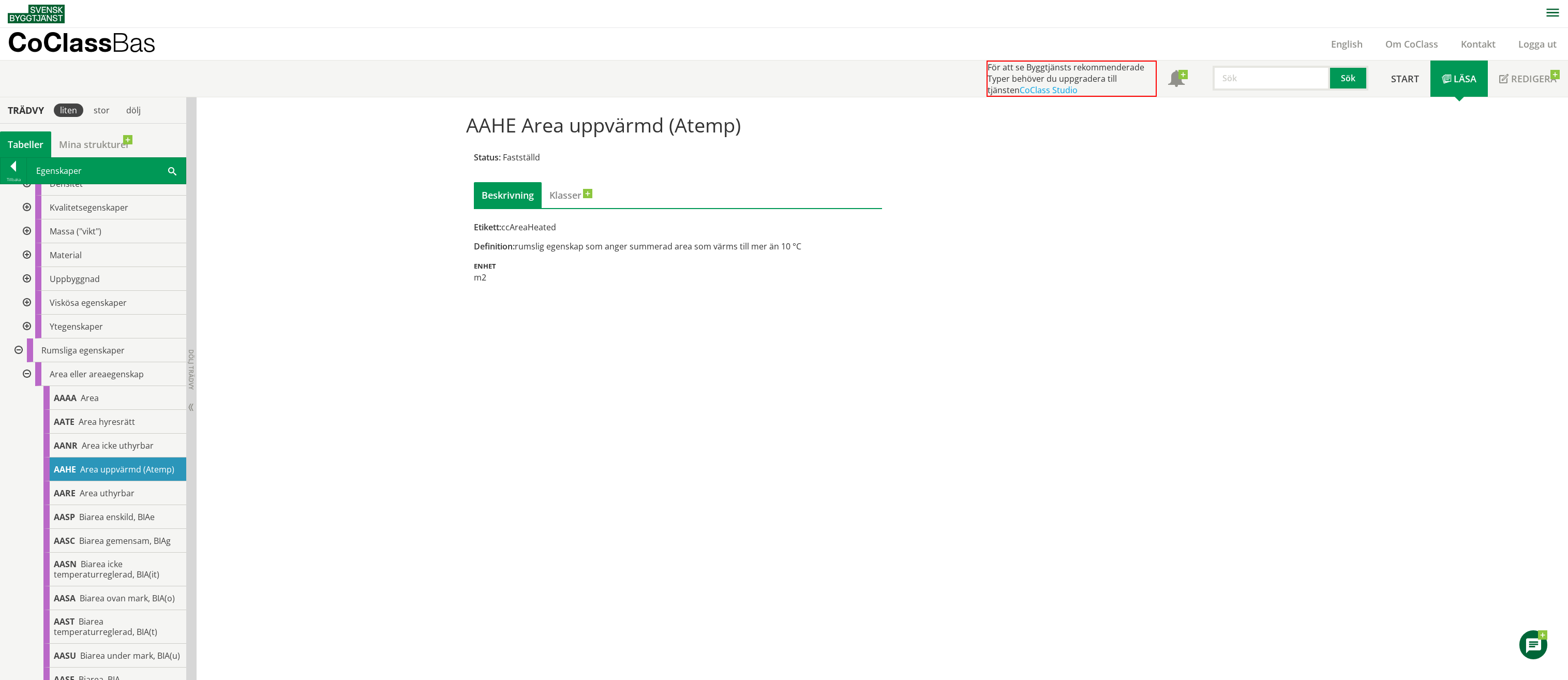
drag, startPoint x: 529, startPoint y: 248, endPoint x: 793, endPoint y: 251, distance: 264.0
click at [793, 251] on div "Definition: rumslig egenskap som anger summerad area som värms till mer än 10 °C" at bounding box center [677, 246] width 408 height 12
click at [797, 247] on div "Definition: rumslig egenskap som anger summerad area som värms till mer än 10 °C" at bounding box center [677, 246] width 408 height 12
click at [476, 281] on div "m2" at bounding box center [677, 277] width 408 height 12
click at [570, 199] on link "Klasser" at bounding box center [565, 195] width 47 height 26
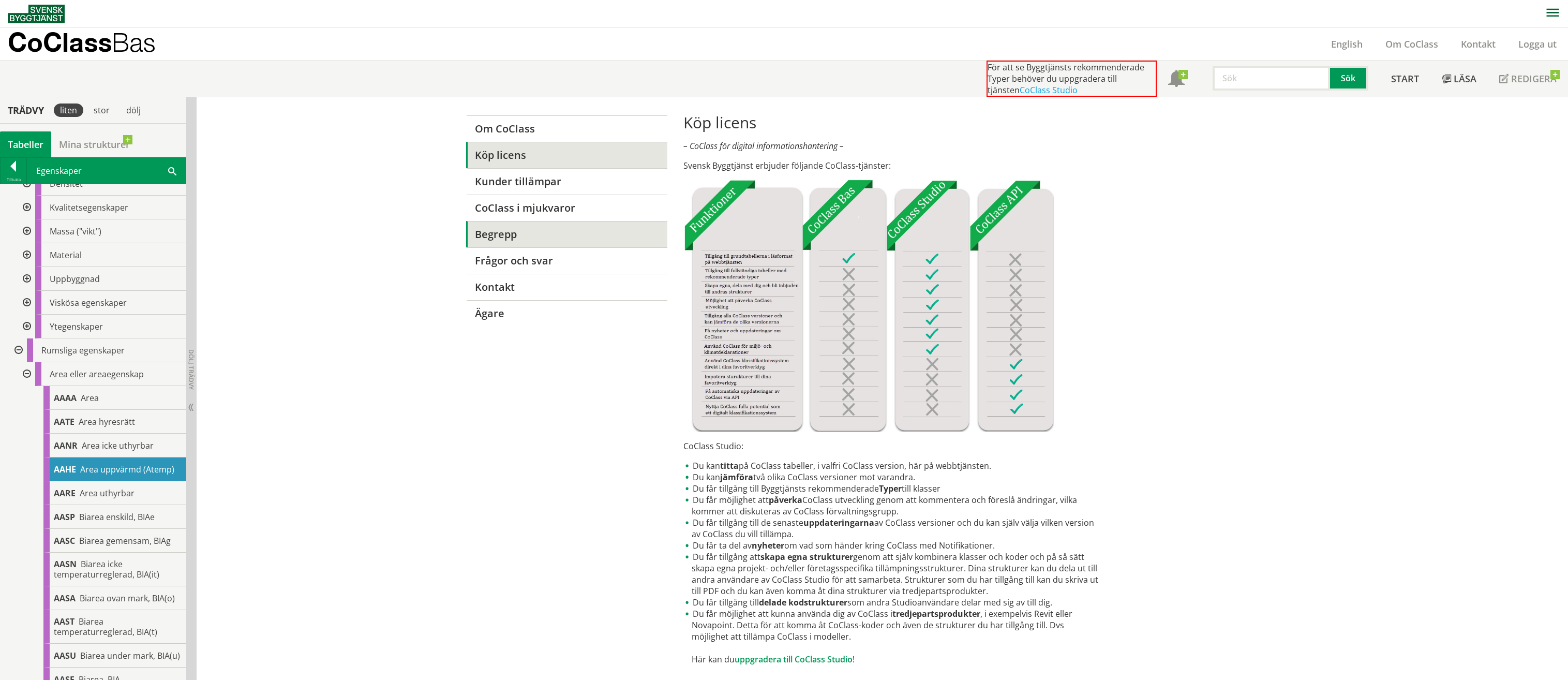
click at [509, 234] on link "Begrepp" at bounding box center [567, 234] width 201 height 26
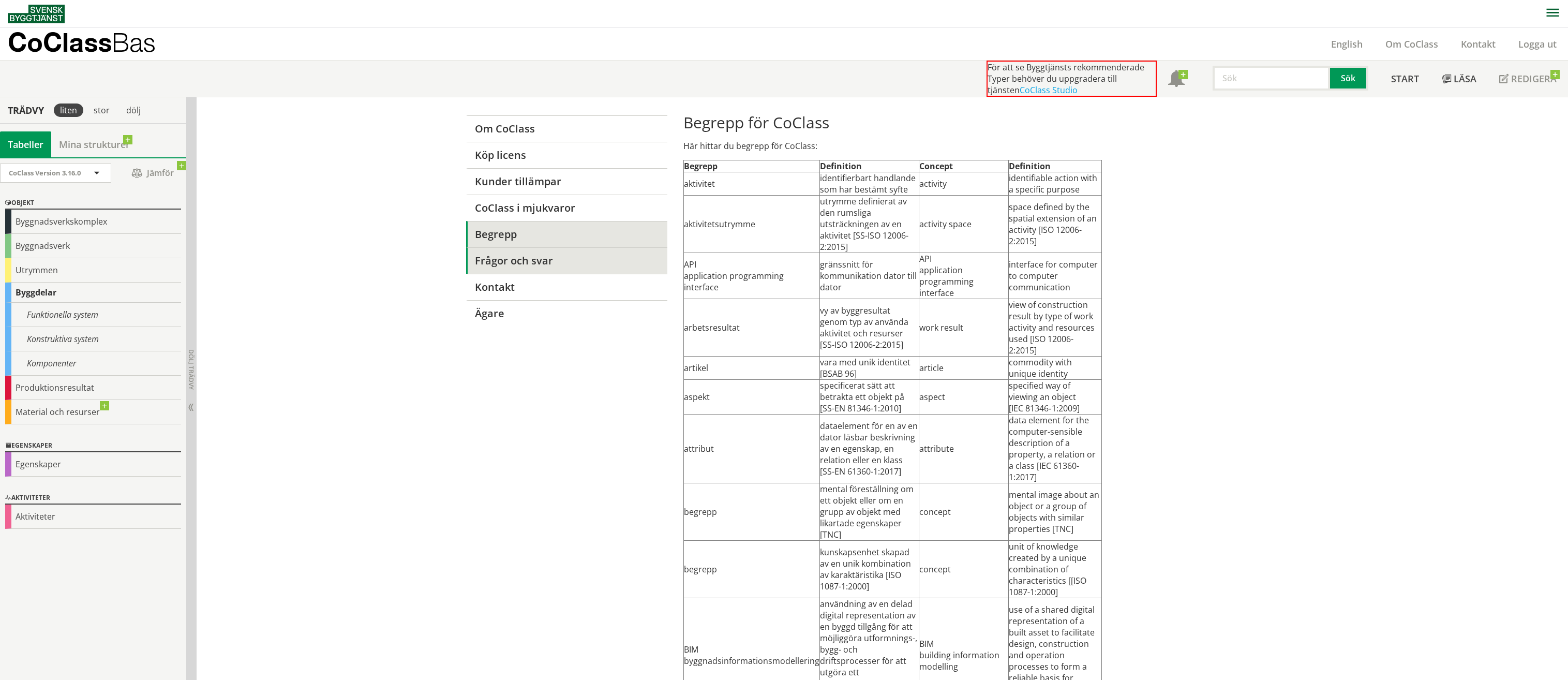
click at [529, 261] on link "Frågor och svar" at bounding box center [567, 260] width 201 height 26
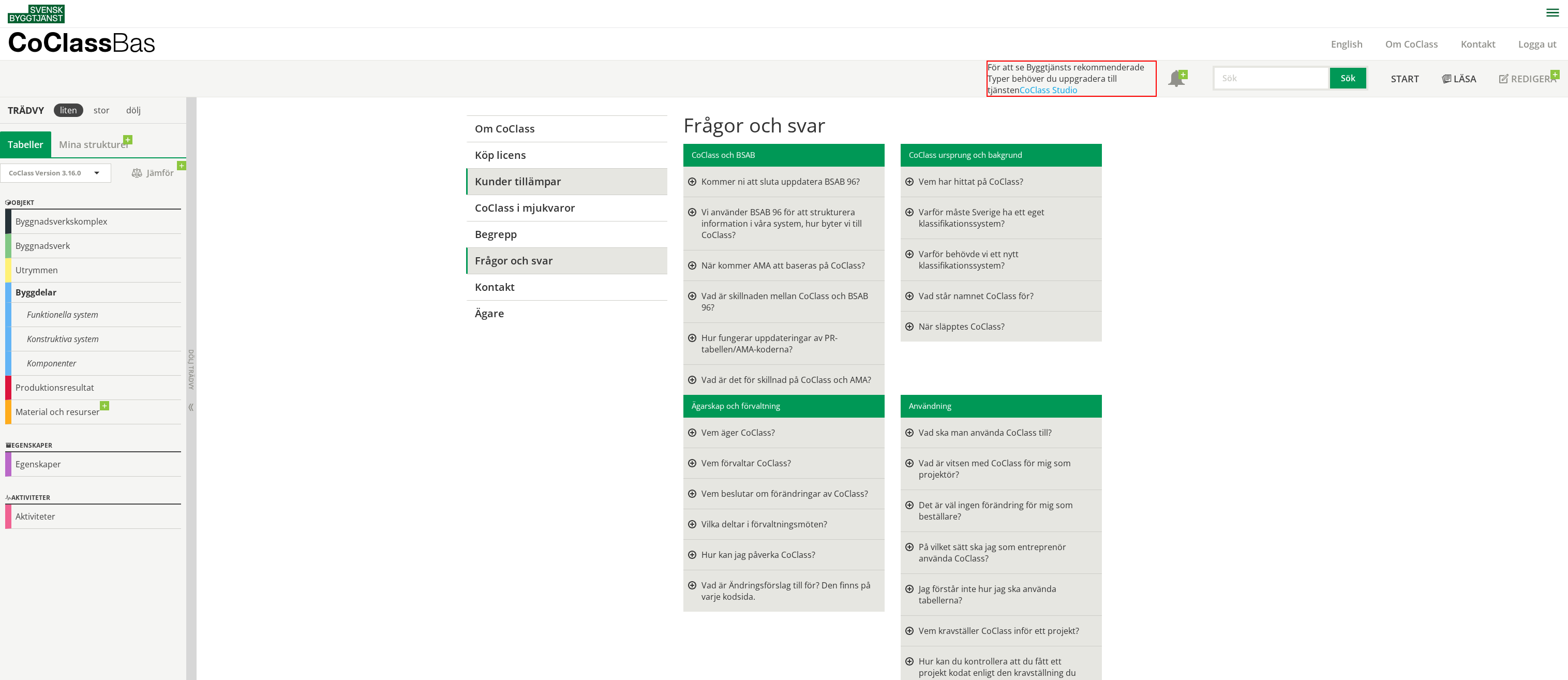
click at [528, 173] on link "Kunder tillämpar" at bounding box center [567, 181] width 201 height 26
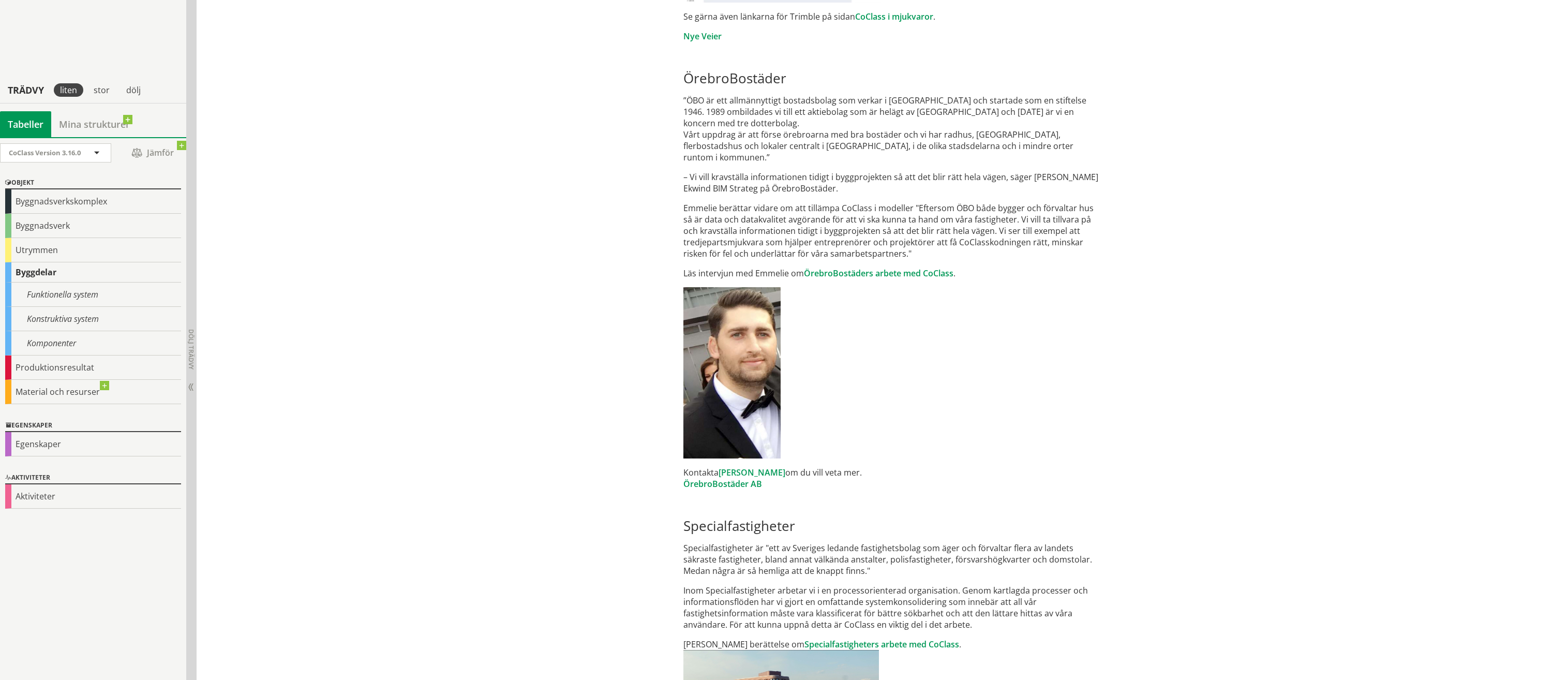
scroll to position [569, 0]
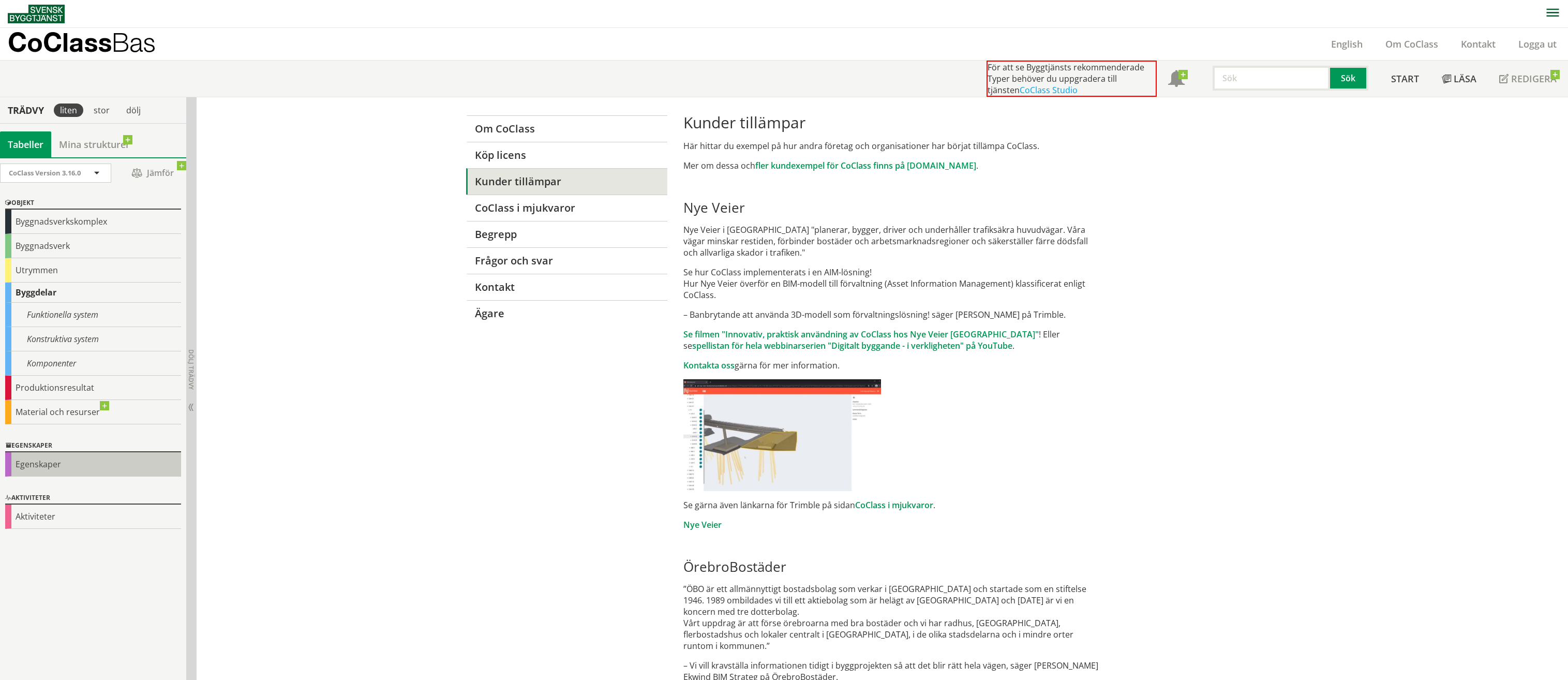
click at [65, 464] on div "Egenskaper" at bounding box center [93, 464] width 176 height 24
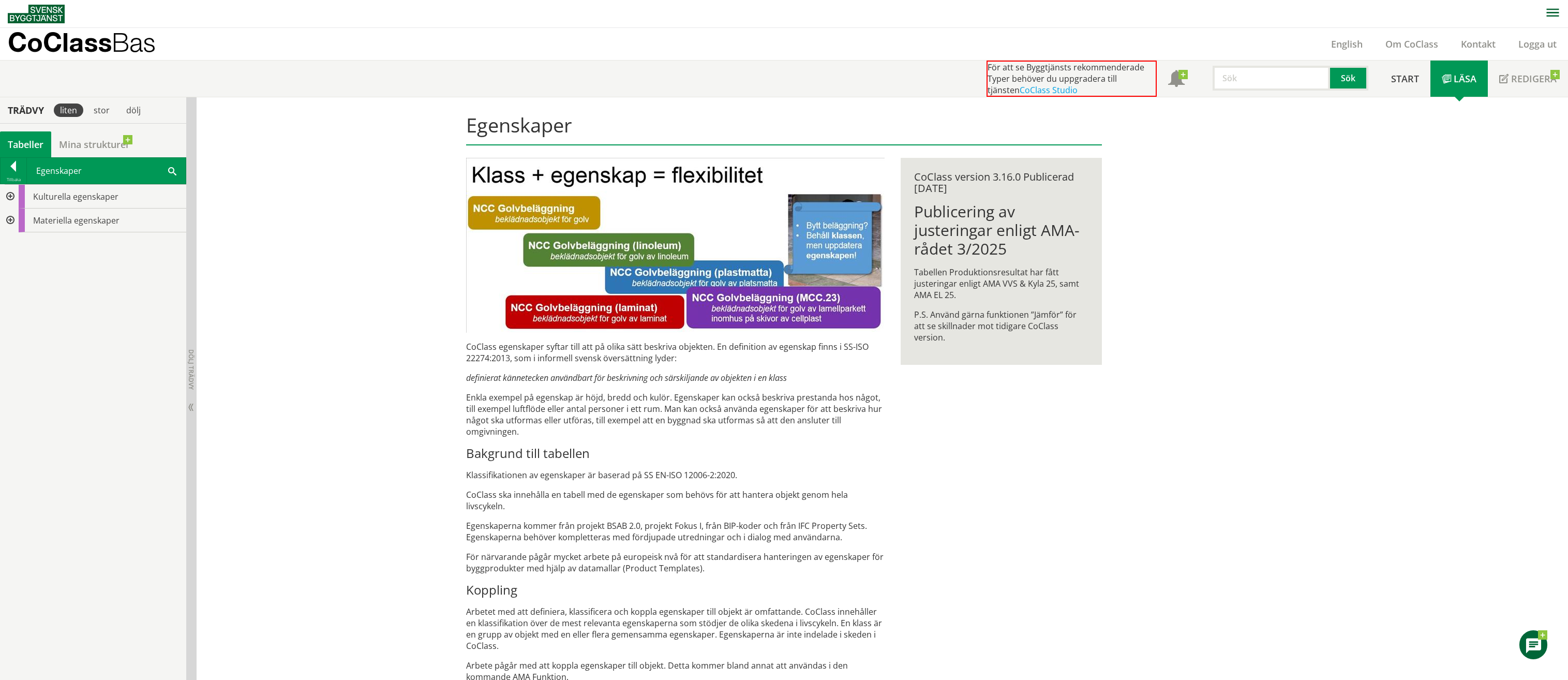
click at [10, 219] on div at bounding box center [9, 220] width 19 height 24
click at [16, 291] on div at bounding box center [18, 292] width 19 height 24
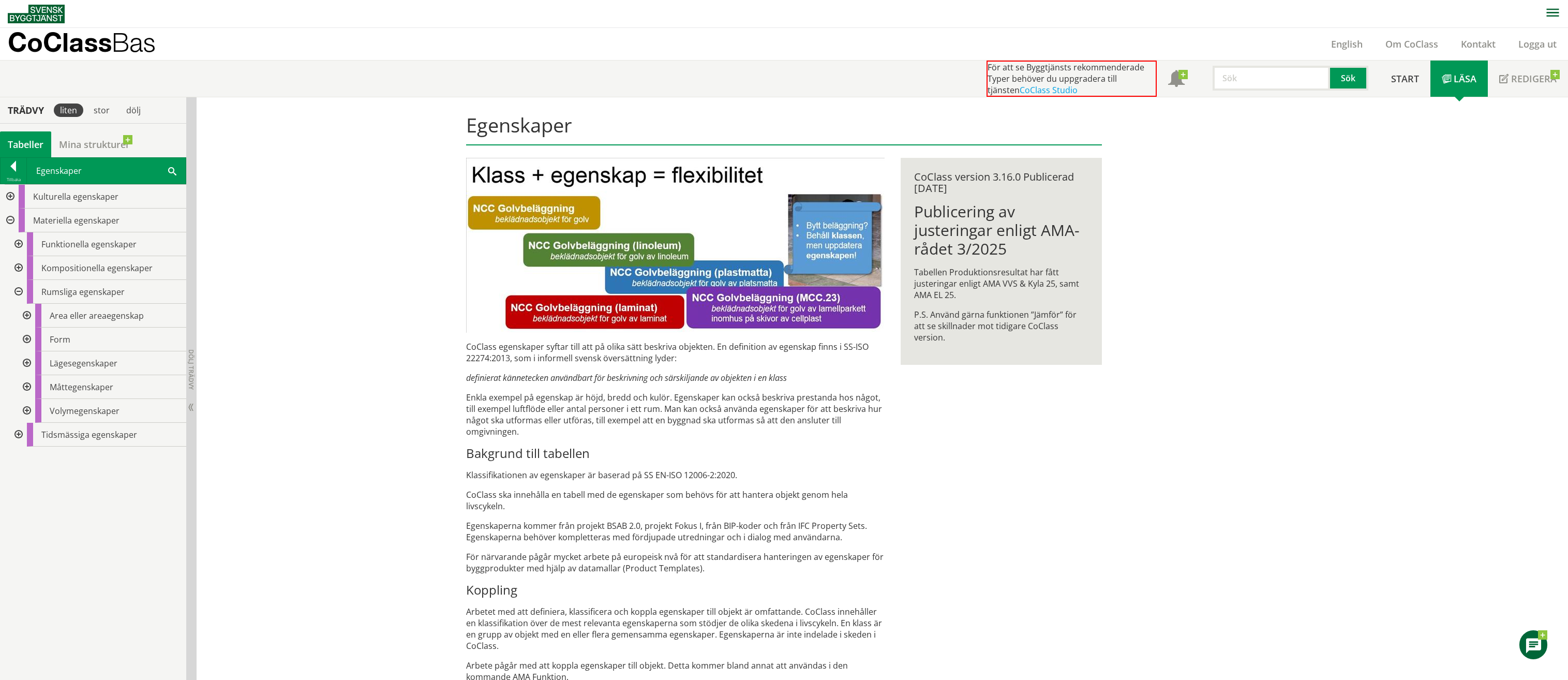
click at [27, 312] on div at bounding box center [26, 315] width 19 height 24
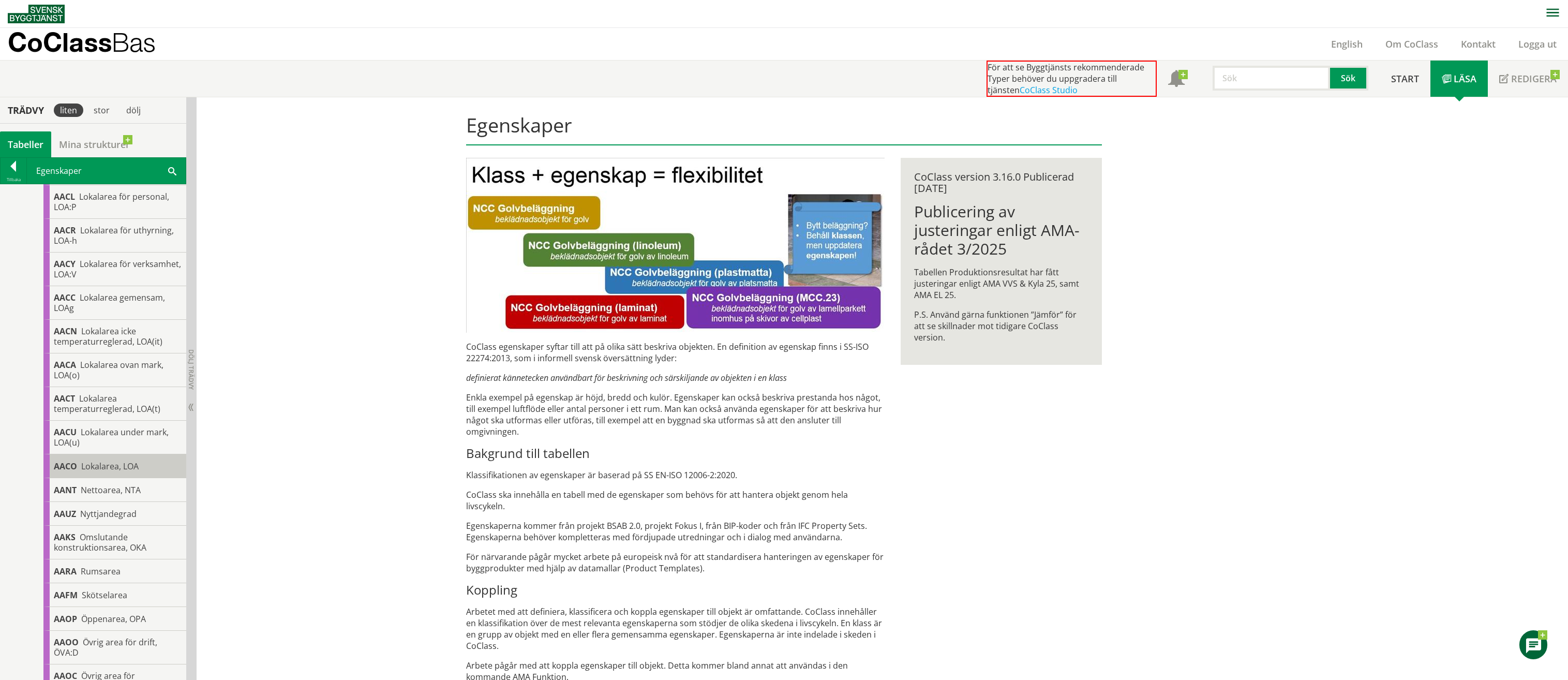
scroll to position [1242, 0]
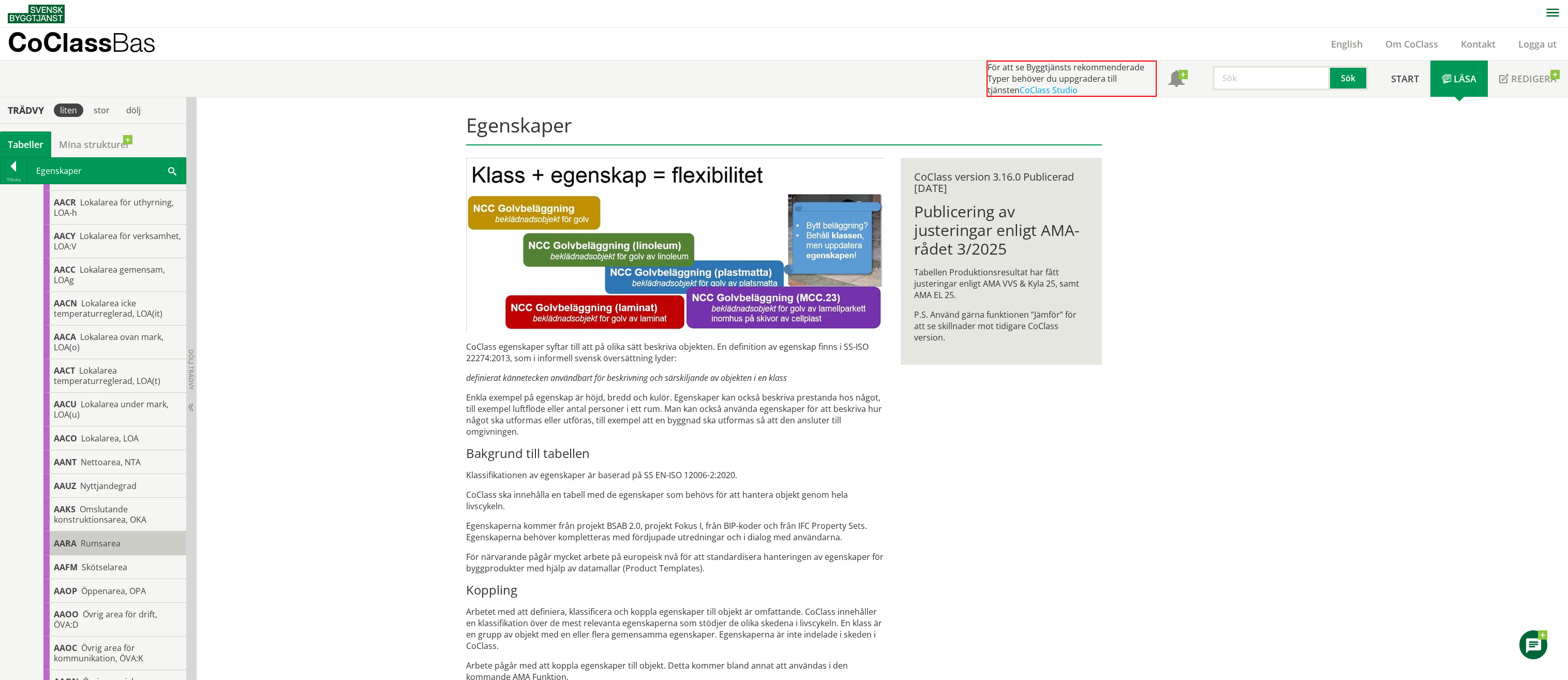
click at [117, 549] on span "Rumsarea" at bounding box center [100, 543] width 40 height 12
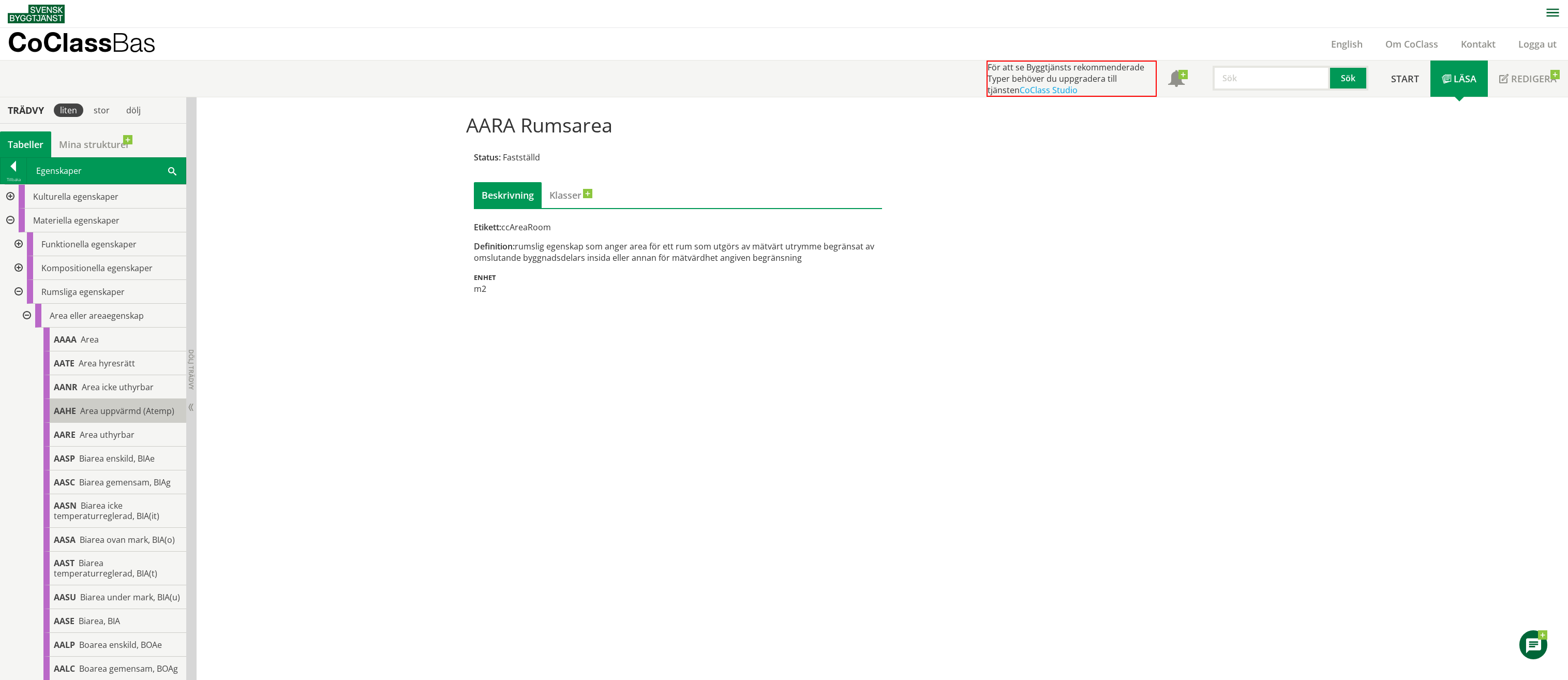
click at [147, 412] on span "Area uppvärmd (Atemp)" at bounding box center [127, 410] width 94 height 12
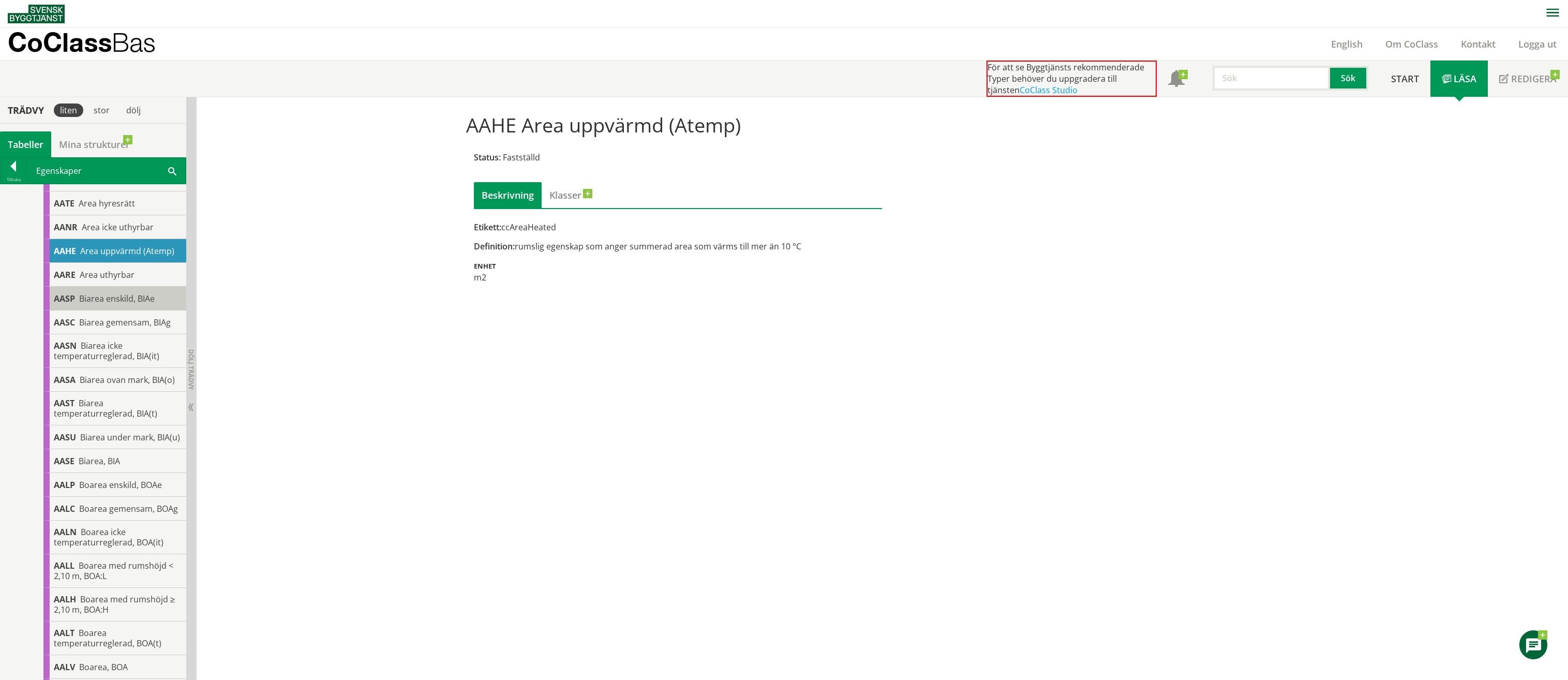
scroll to position [155, 0]
click at [98, 282] on span "Area uthyrbar" at bounding box center [107, 279] width 55 height 12
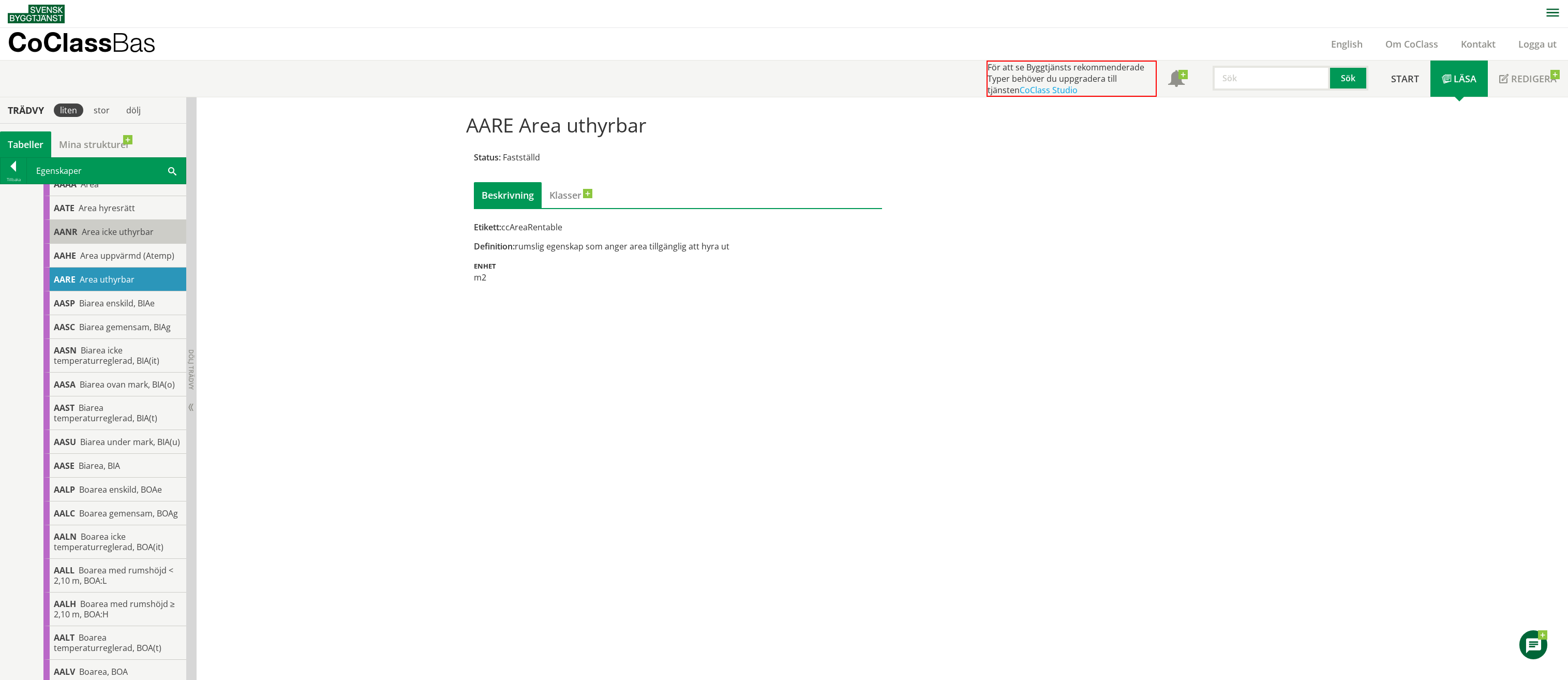
click at [109, 224] on div "AANR Area icke uthyrbar" at bounding box center [114, 231] width 143 height 24
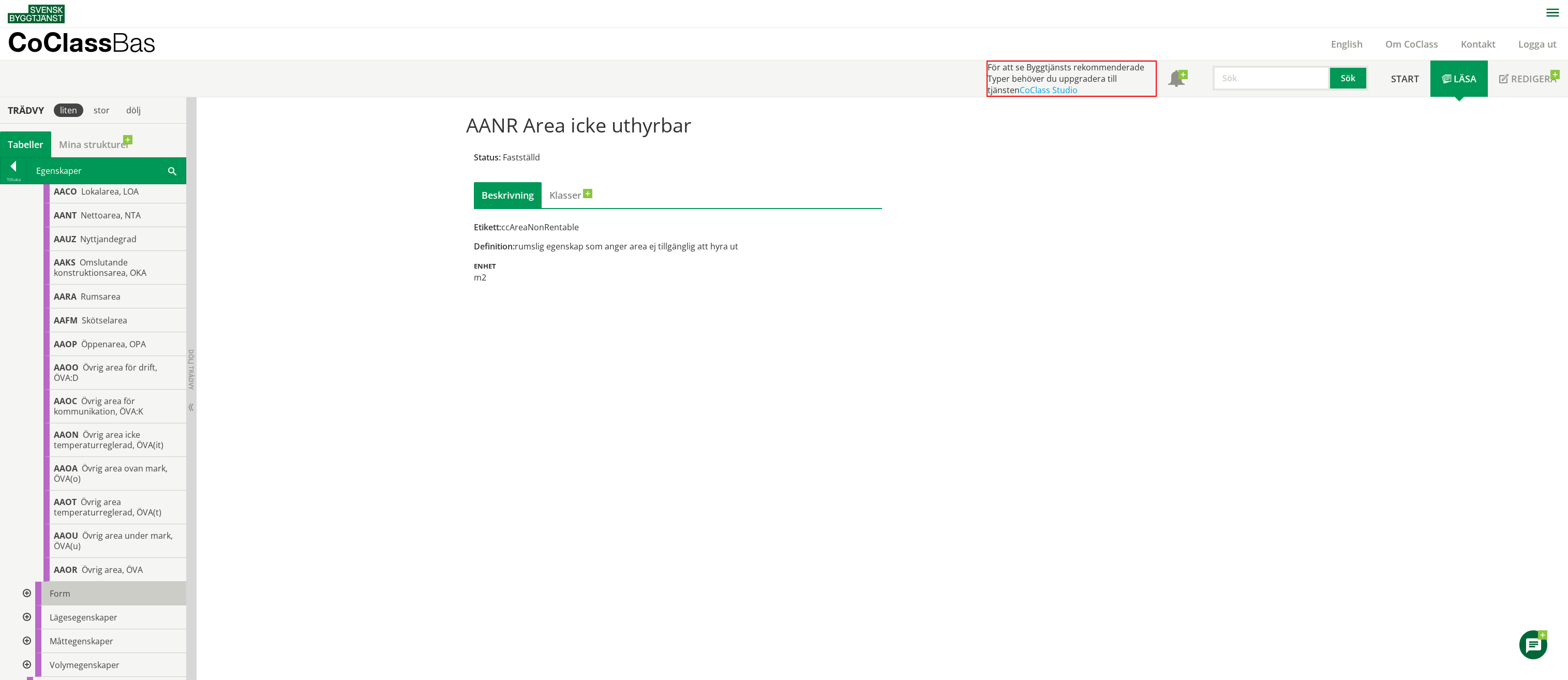
scroll to position [1539, 0]
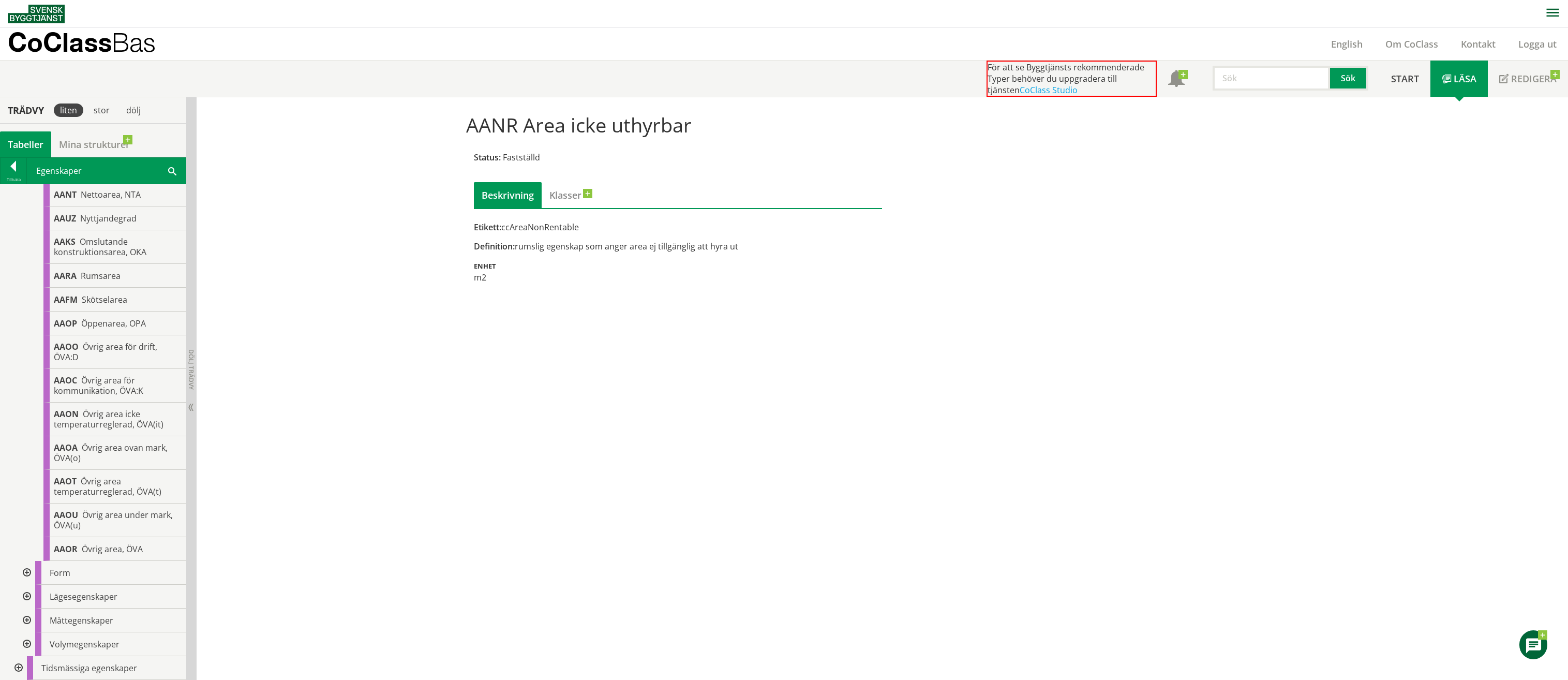
click at [32, 569] on div at bounding box center [26, 572] width 19 height 24
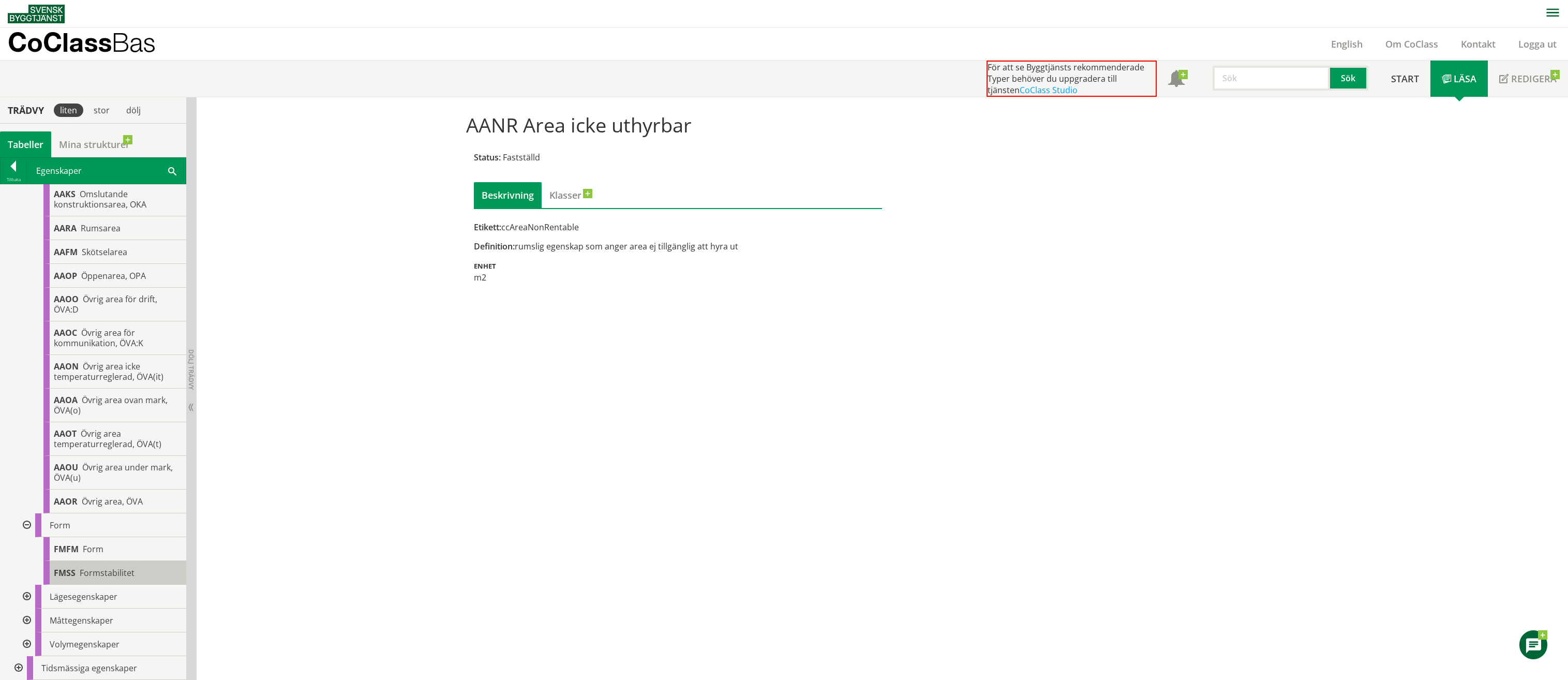
scroll to position [1586, 0]
click at [102, 541] on div "FMFM Form" at bounding box center [114, 549] width 143 height 24
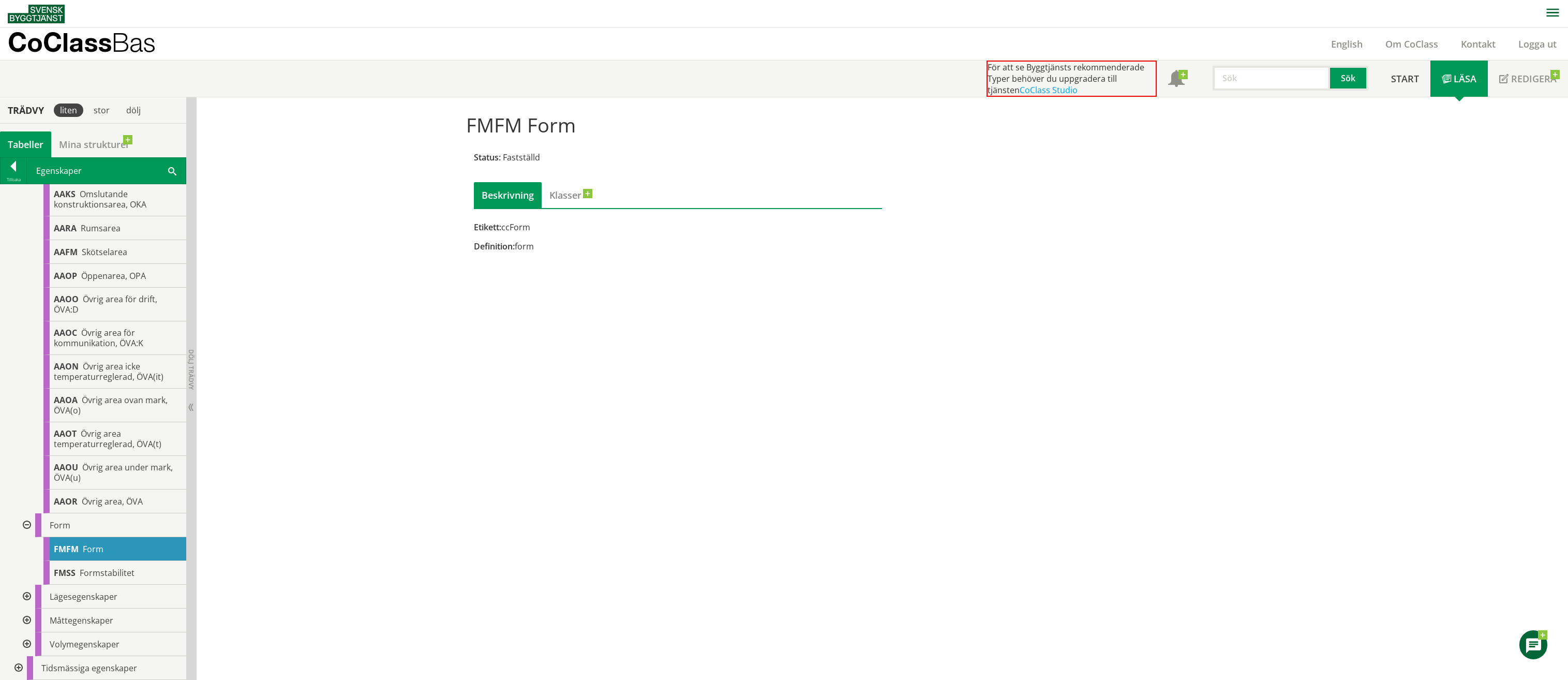
click at [27, 598] on div at bounding box center [26, 596] width 19 height 24
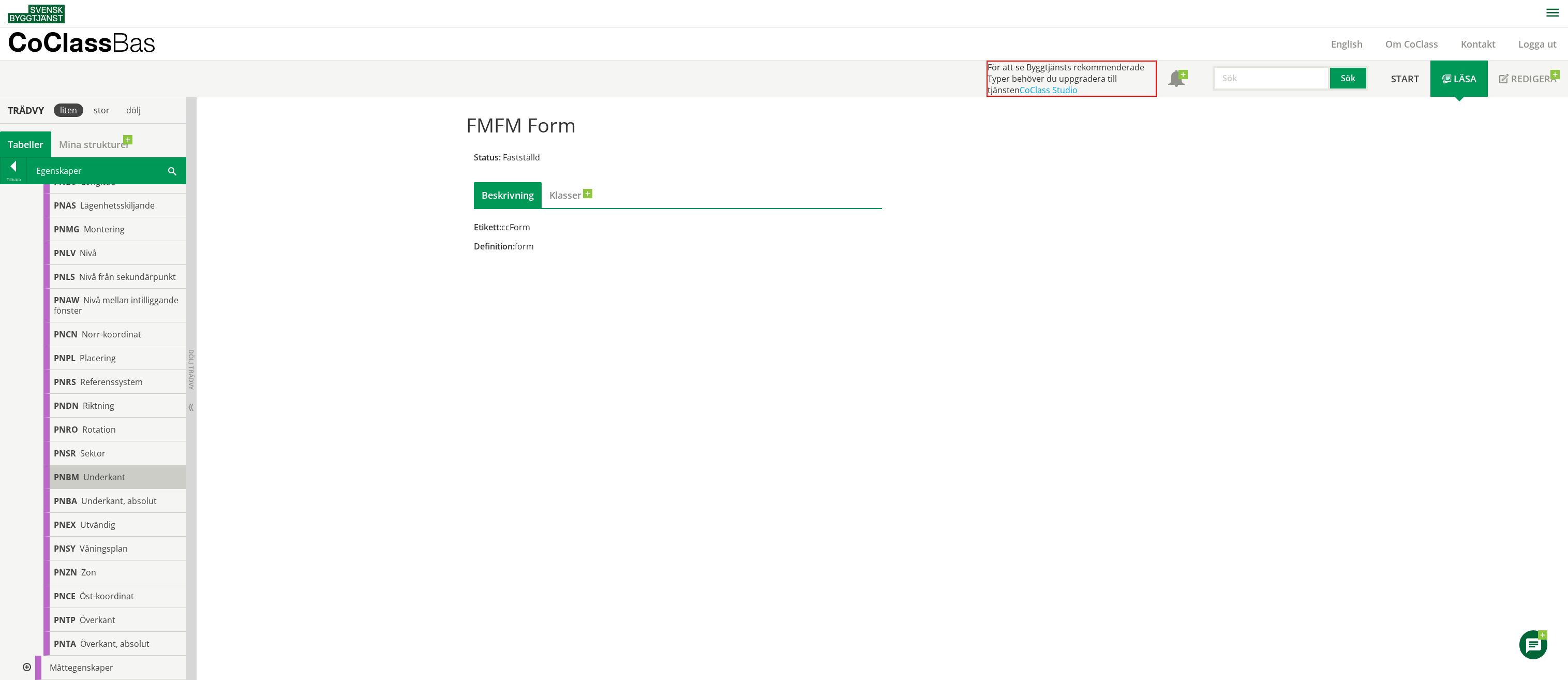
scroll to position [2449, 0]
click at [30, 621] on div at bounding box center [26, 620] width 19 height 24
click at [27, 645] on div at bounding box center [26, 644] width 19 height 24
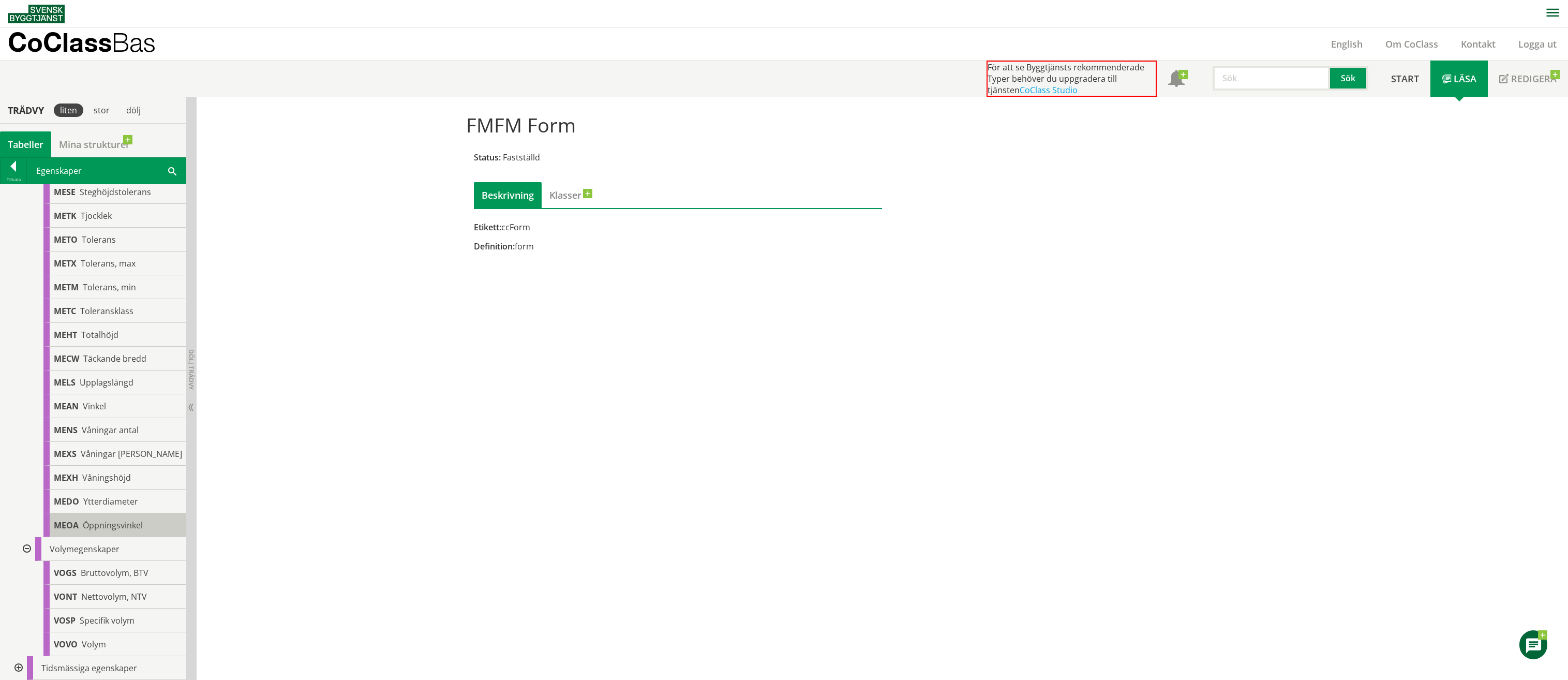
scroll to position [3849, 0]
click at [14, 667] on div at bounding box center [18, 668] width 19 height 24
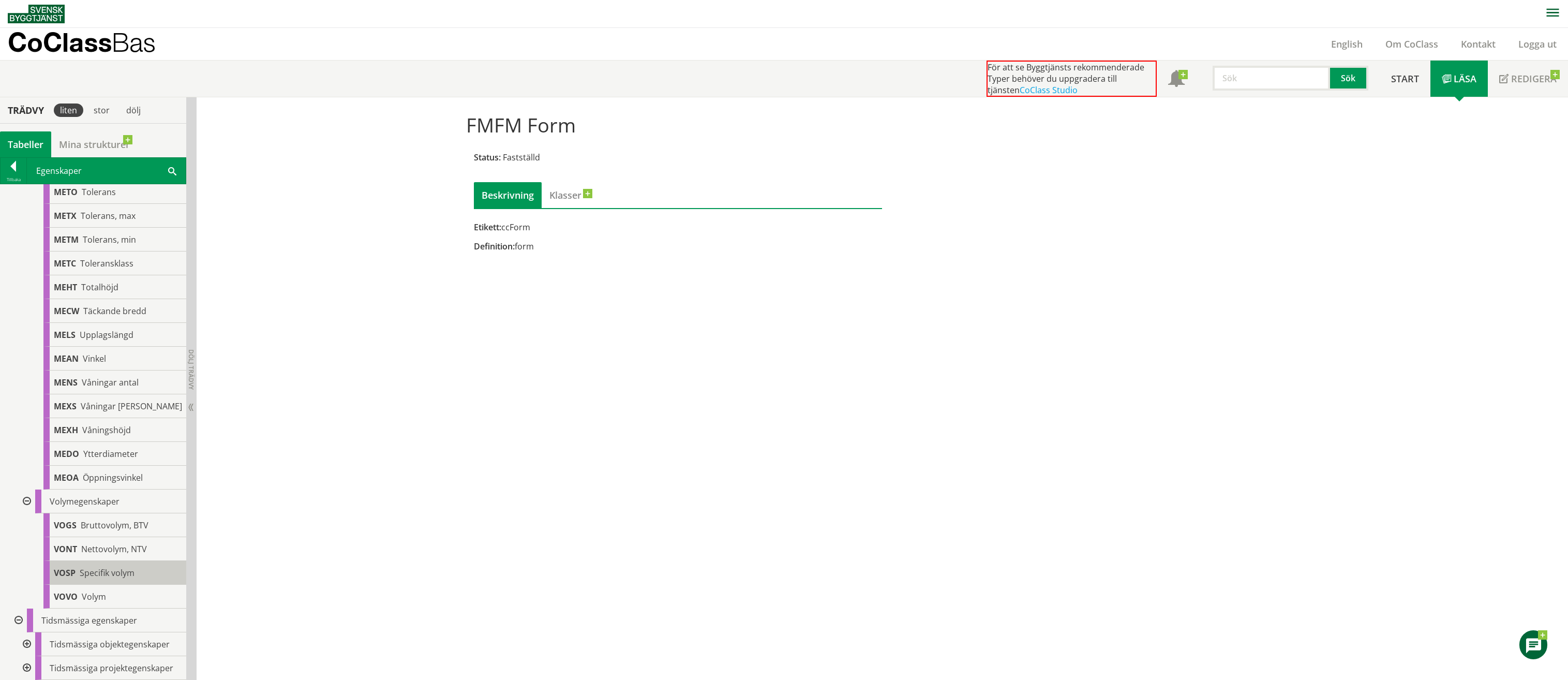
scroll to position [3896, 0]
click at [29, 644] on div at bounding box center [26, 644] width 19 height 24
click at [126, 647] on div "TOYV Värdeår" at bounding box center [114, 644] width 143 height 24
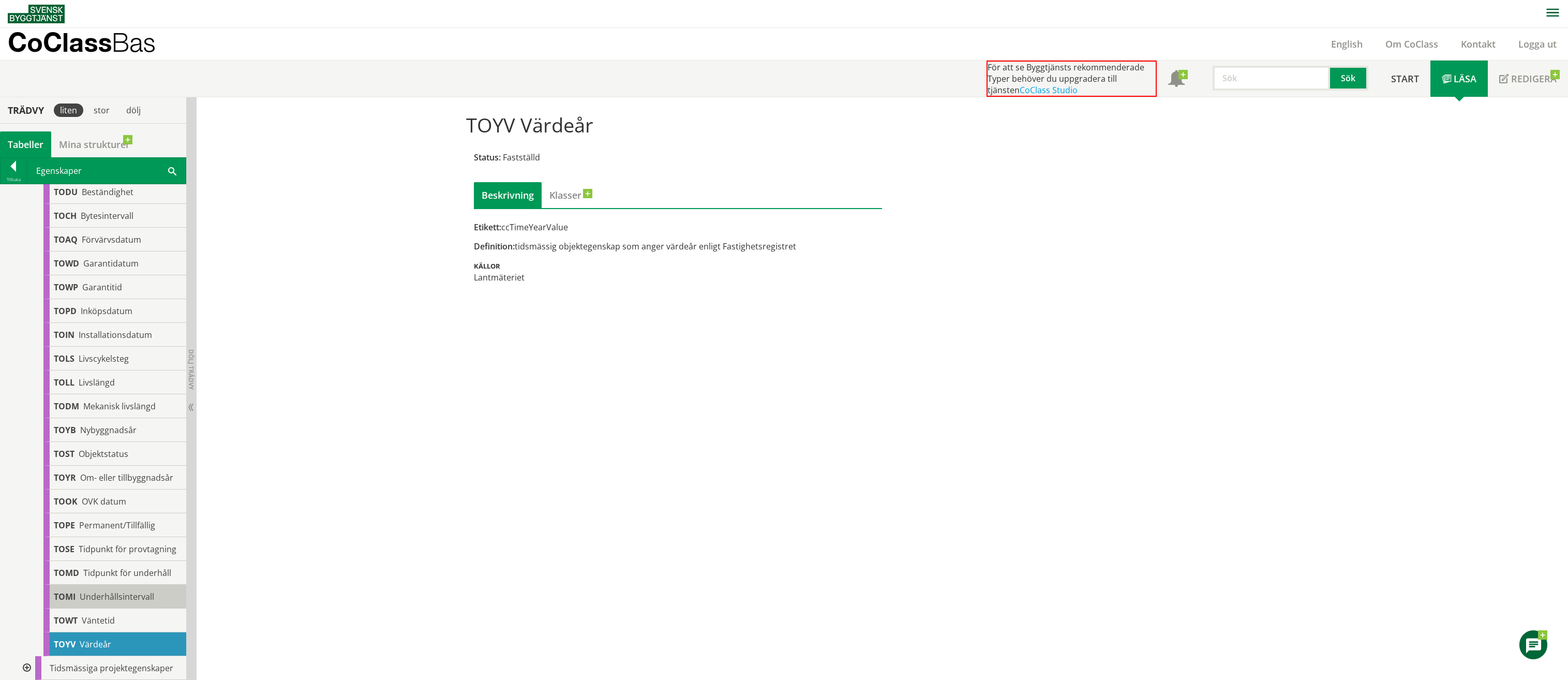
click at [147, 596] on span "Underhållsintervall" at bounding box center [117, 597] width 74 height 12
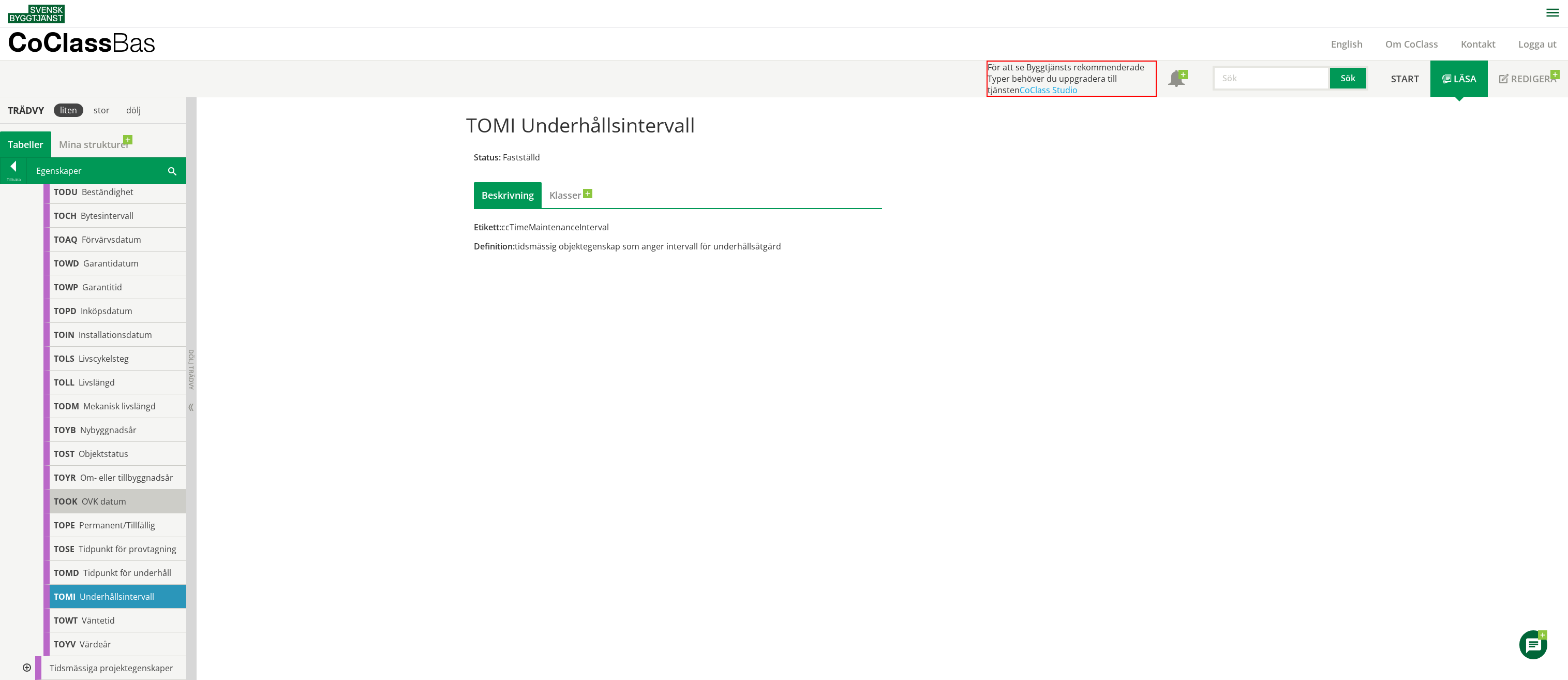
click at [118, 496] on span "OVK datum" at bounding box center [103, 501] width 44 height 12
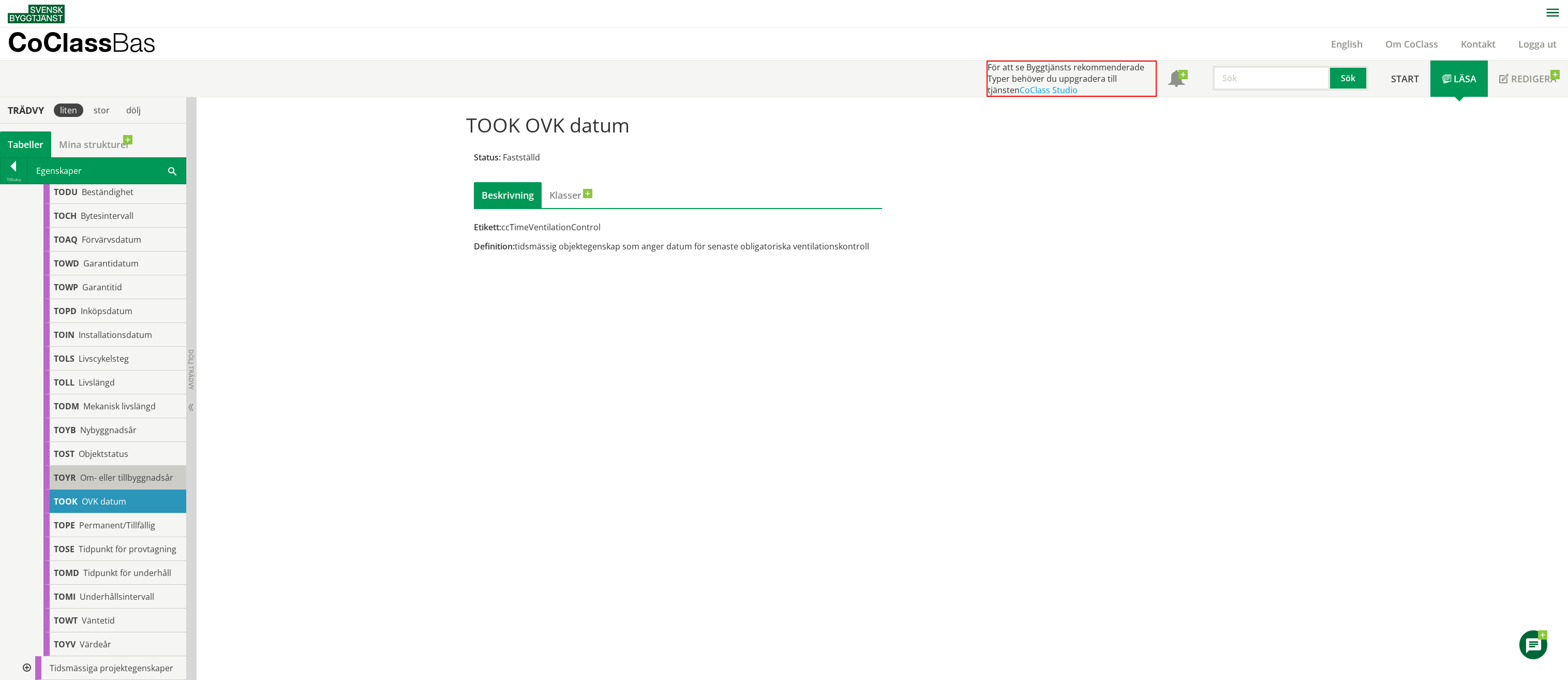
click at [113, 472] on span "Om- eller tillbyggnadsår" at bounding box center [127, 477] width 93 height 12
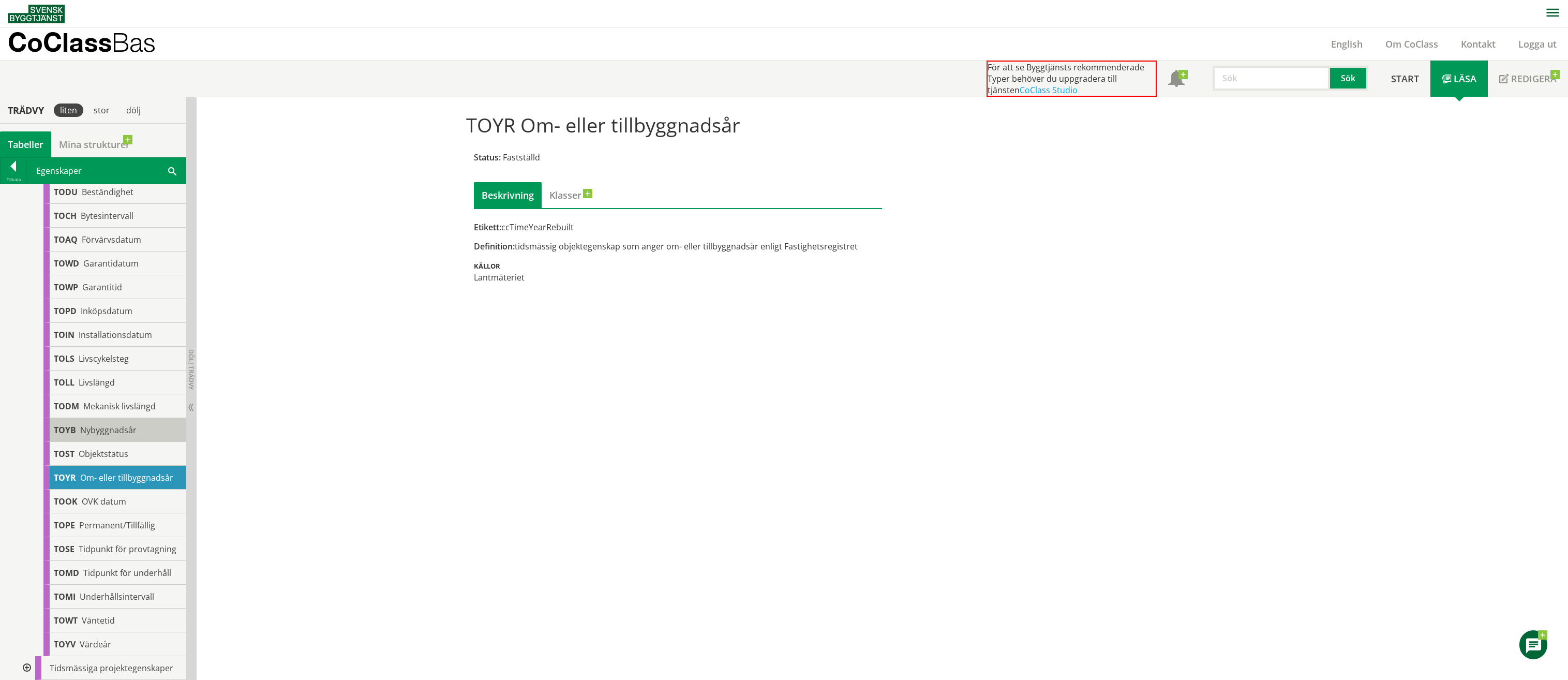
click at [138, 418] on div "TOYB Nybyggnadsår" at bounding box center [114, 430] width 143 height 24
